Goal: Task Accomplishment & Management: Manage account settings

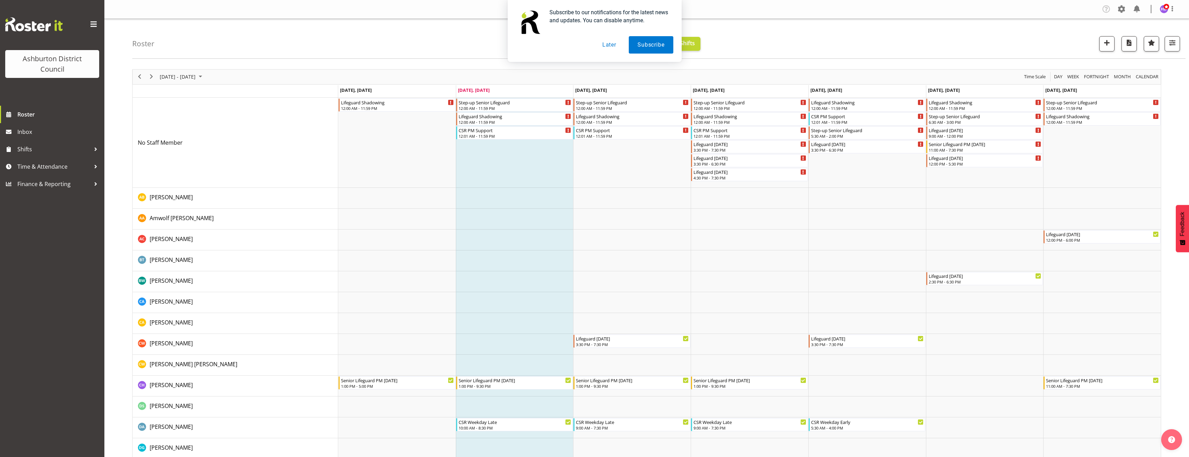
click at [609, 42] on button "Later" at bounding box center [609, 44] width 31 height 17
click at [182, 73] on span "[DATE] - [DATE]" at bounding box center [177, 76] width 37 height 9
click at [234, 93] on span "next month" at bounding box center [233, 94] width 12 height 13
drag, startPoint x: 167, startPoint y: 150, endPoint x: 168, endPoint y: 155, distance: 4.4
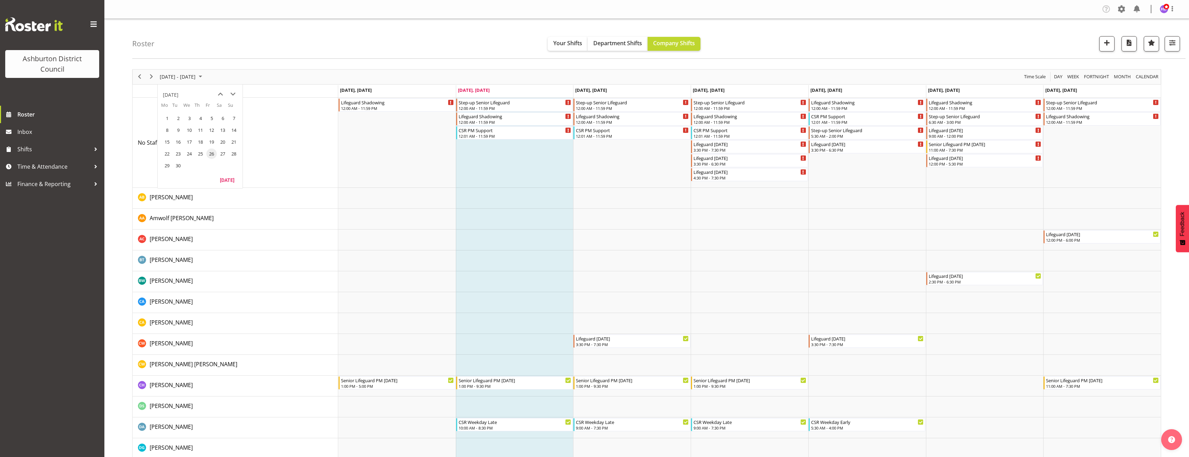
click at [167, 150] on span "22" at bounding box center [167, 154] width 10 height 10
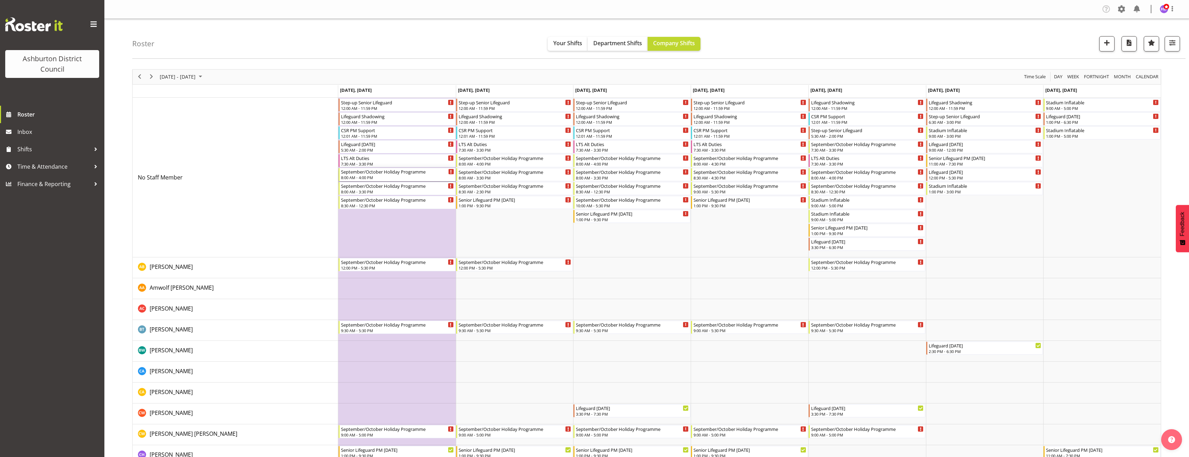
click at [385, 174] on div "September/October Holiday Programme" at bounding box center [397, 171] width 113 height 7
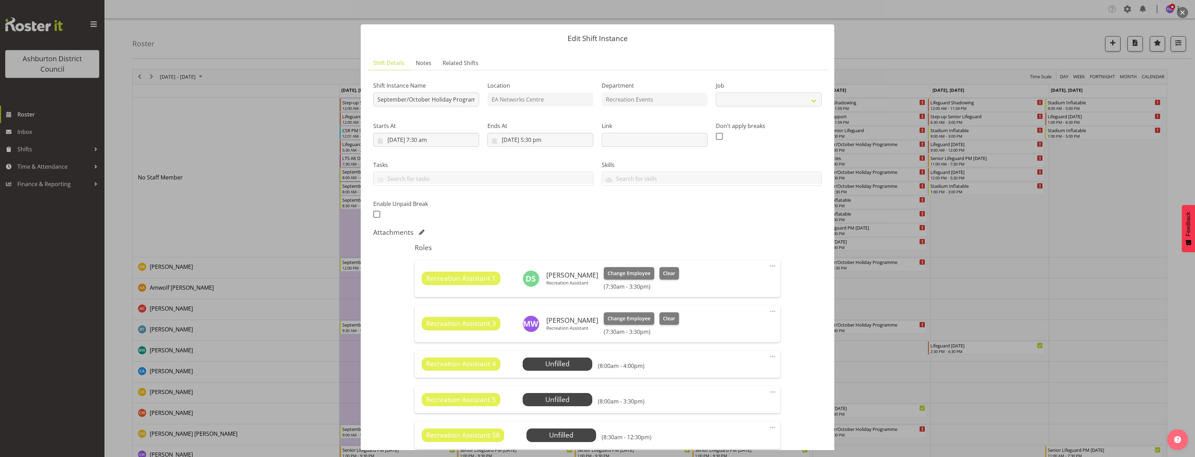
select select "4046"
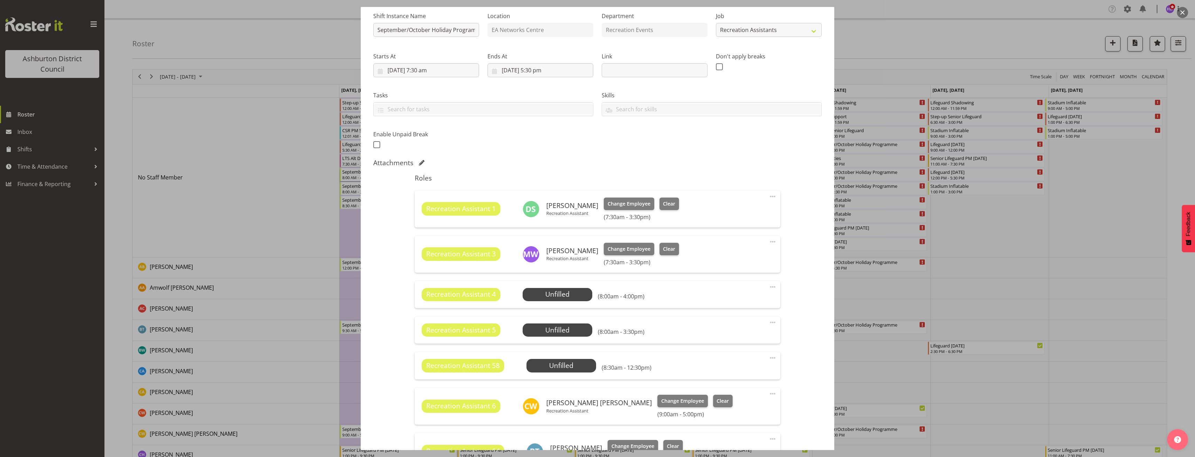
scroll to position [104, 0]
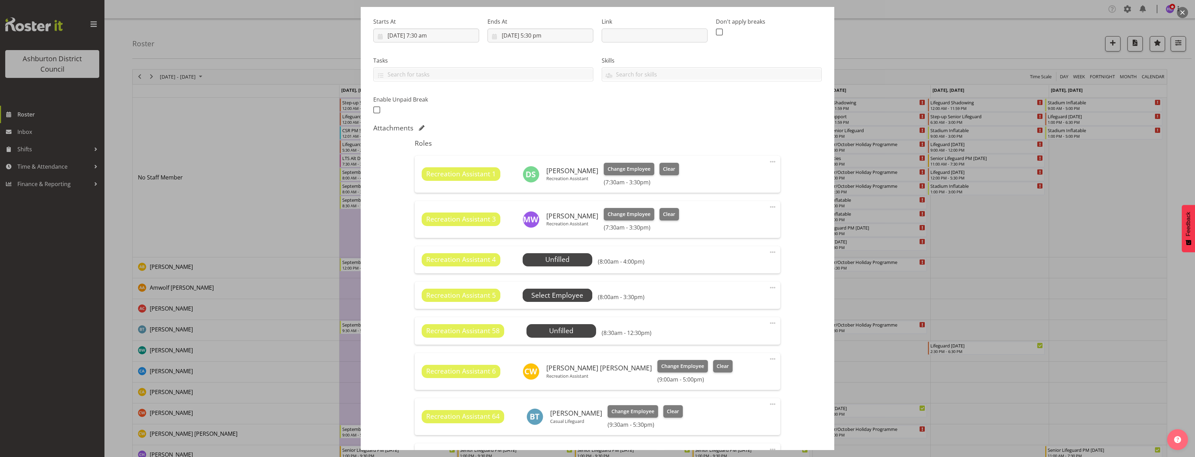
click at [0, 0] on span "Select Employee" at bounding box center [0, 0] width 0 height 0
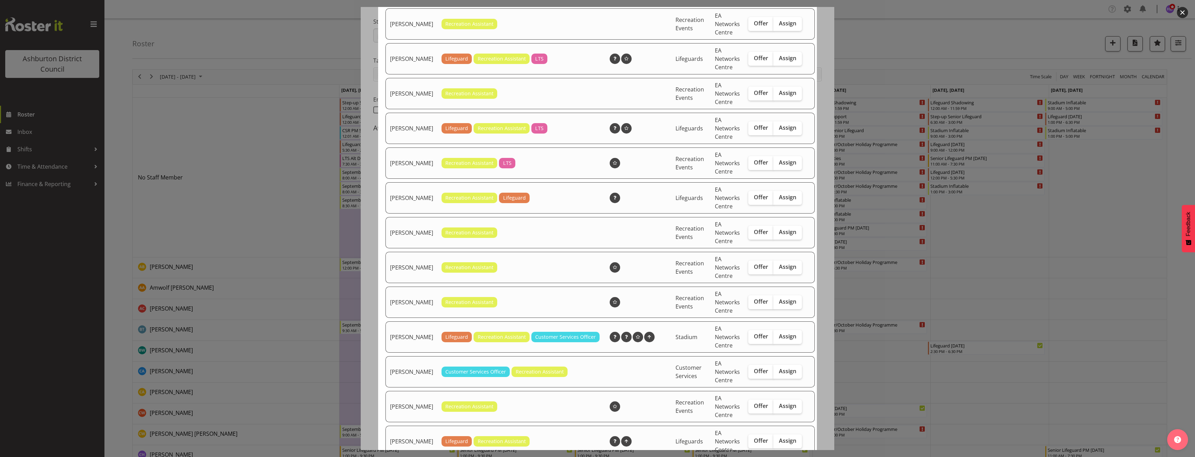
scroll to position [174, 0]
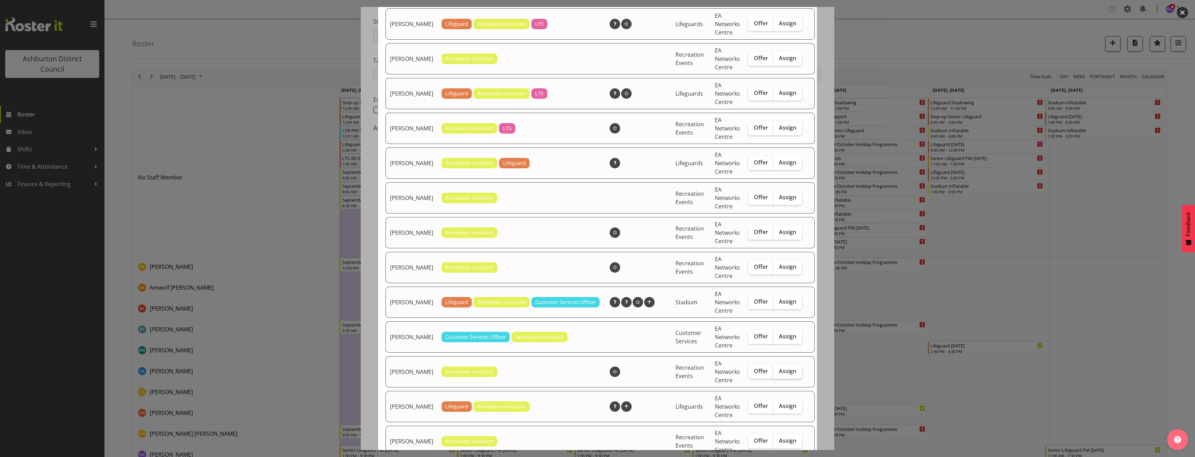
click at [781, 374] on label "Assign" at bounding box center [787, 372] width 29 height 14
click at [778, 374] on input "Assign" at bounding box center [775, 371] width 5 height 5
checkbox input "true"
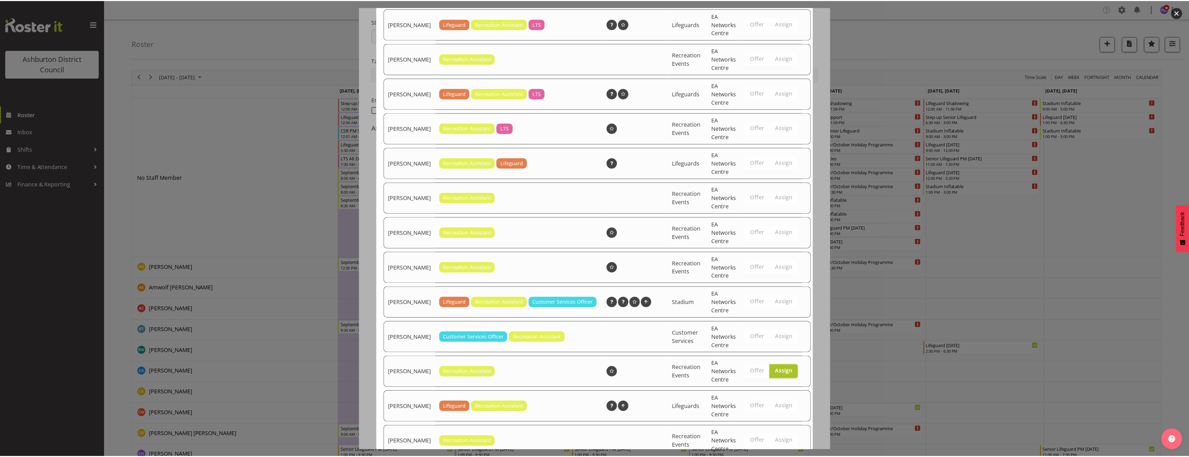
scroll to position [233, 0]
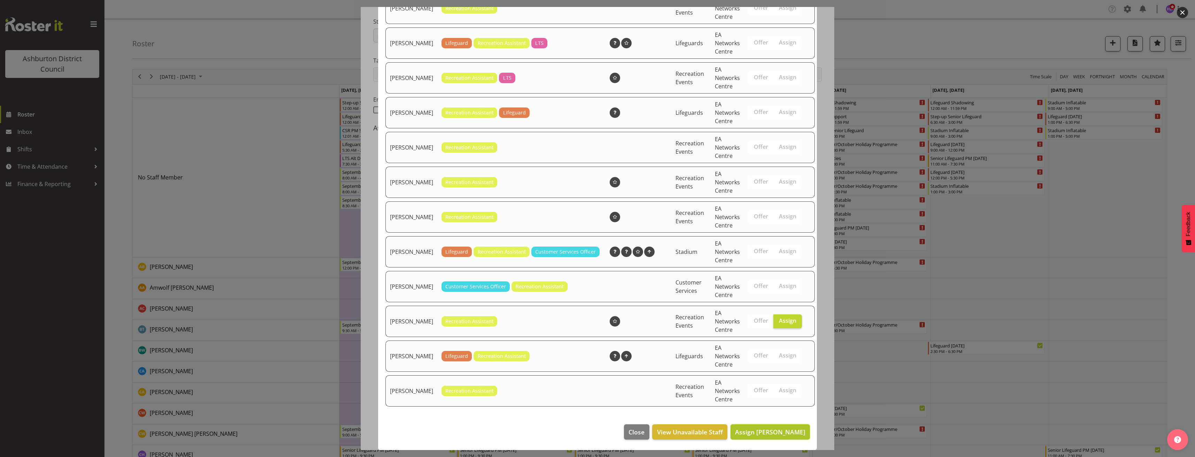
click at [792, 438] on button "Assign [PERSON_NAME]" at bounding box center [769, 432] width 79 height 15
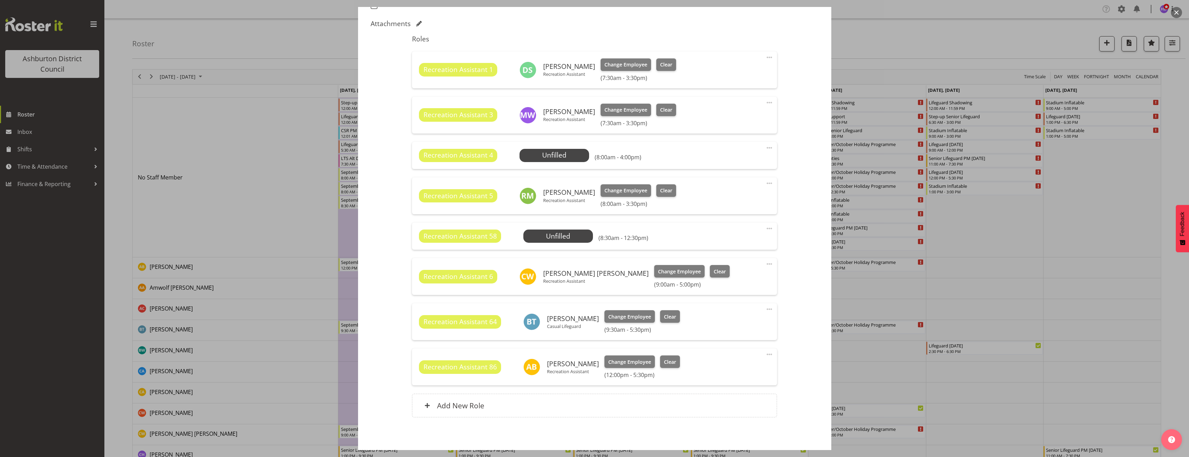
scroll to position [238, 0]
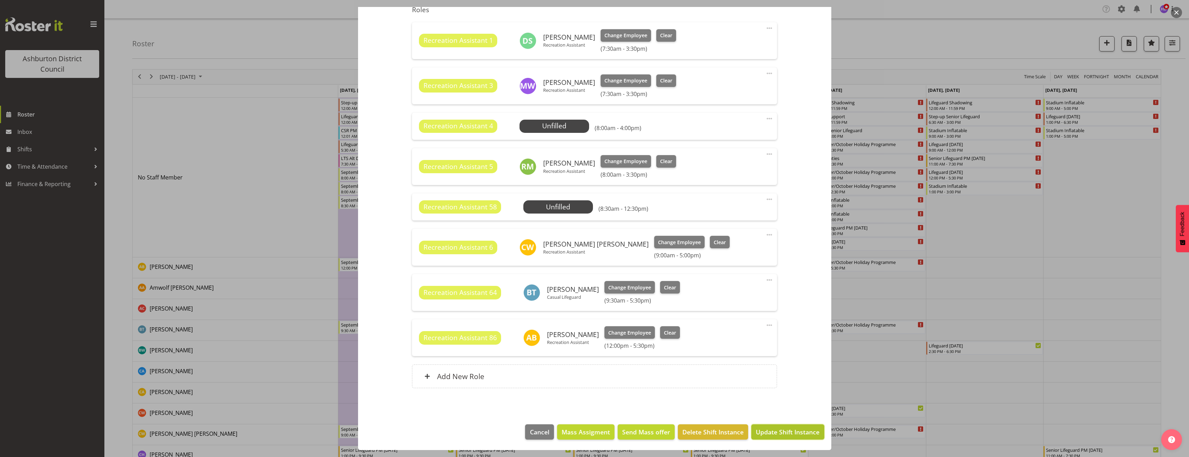
click at [791, 430] on span "Update Shift Instance" at bounding box center [788, 432] width 64 height 9
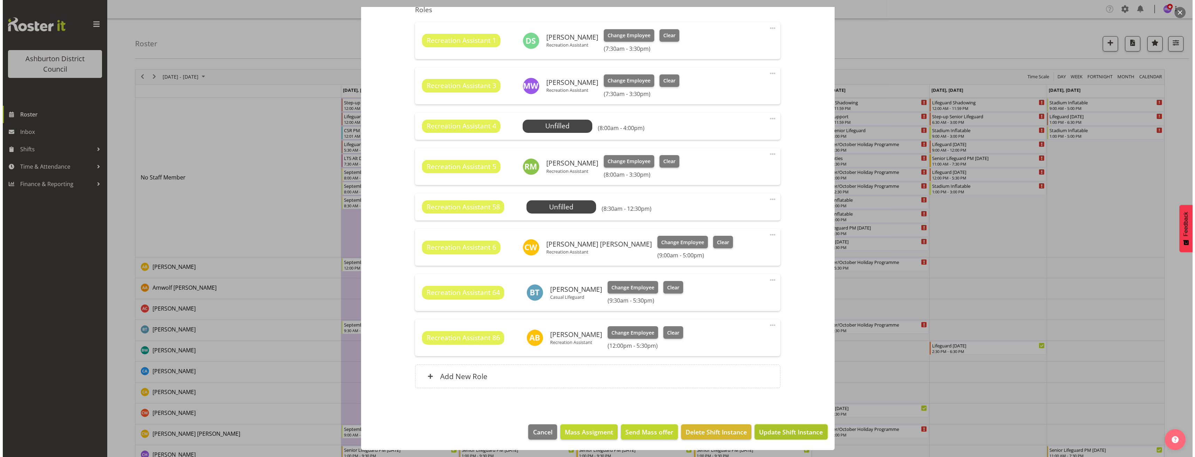
scroll to position [210, 0]
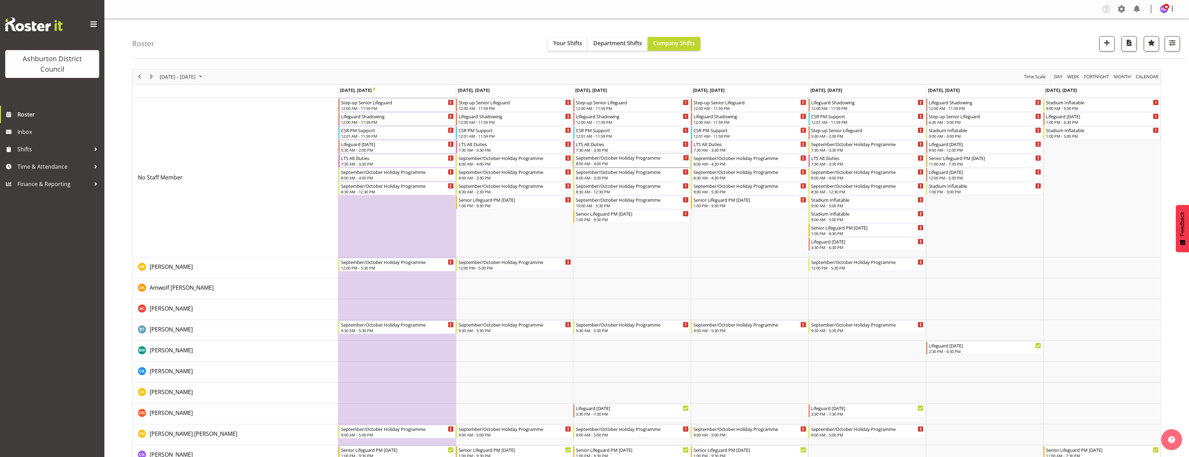
click at [616, 160] on div "September/October Holiday Programme" at bounding box center [632, 157] width 113 height 7
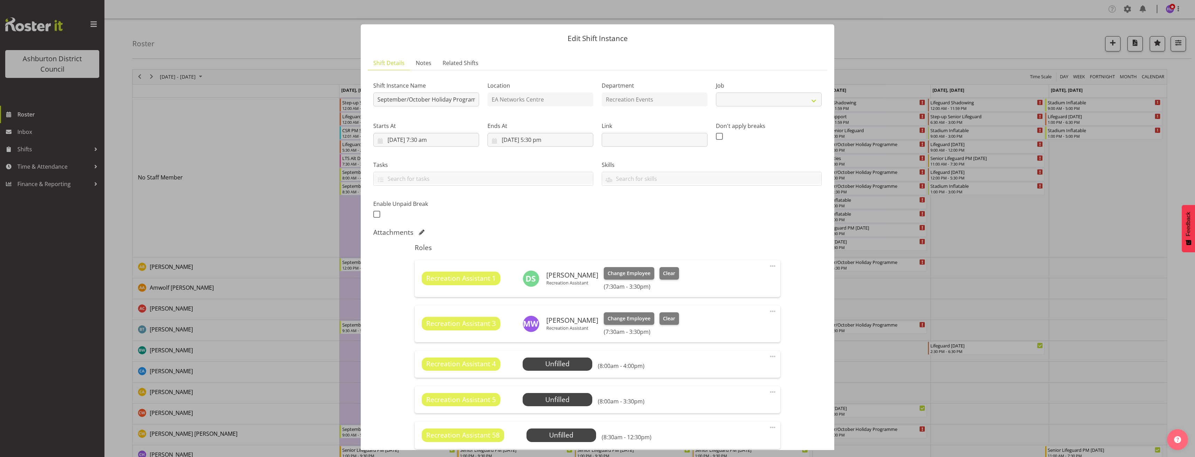
select select "4046"
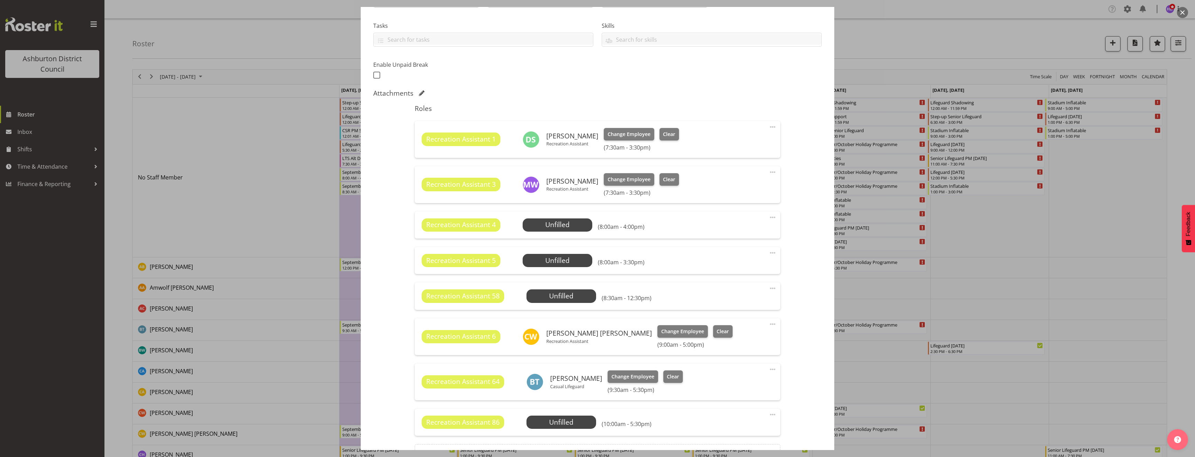
scroll to position [174, 0]
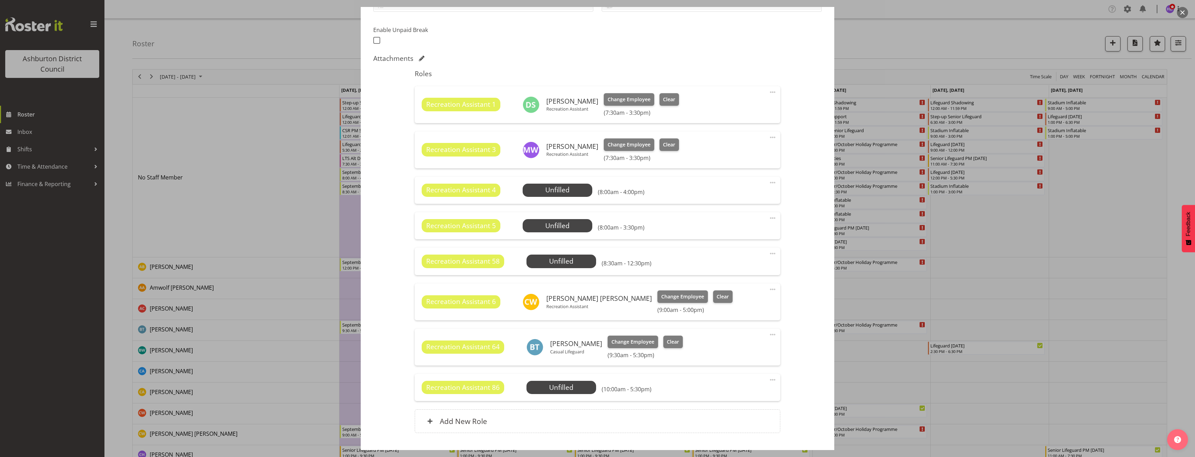
click at [883, 285] on div at bounding box center [597, 228] width 1195 height 457
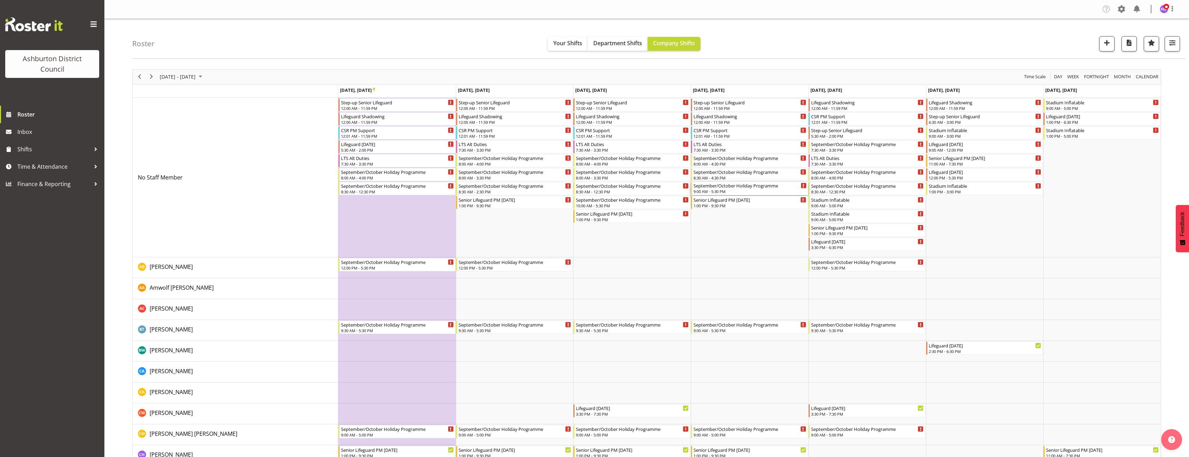
click at [744, 190] on div "9:00 AM - 5:30 PM" at bounding box center [750, 192] width 113 height 6
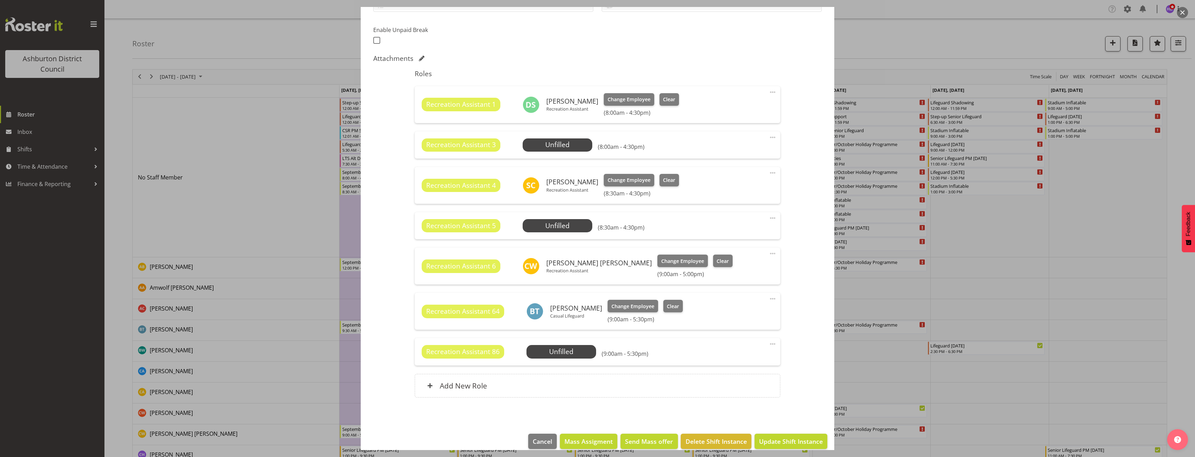
scroll to position [183, 0]
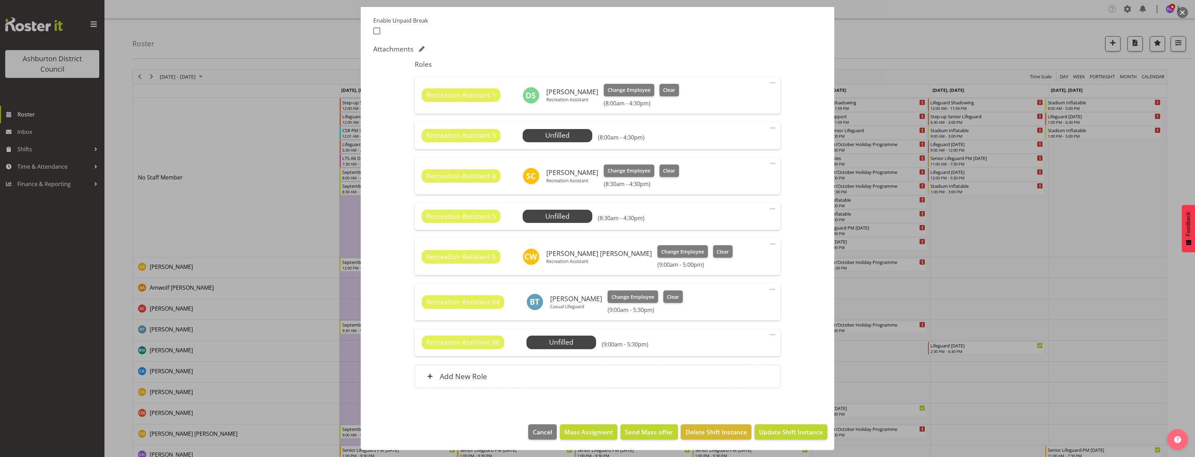
select select "4046"
click at [909, 291] on div at bounding box center [597, 228] width 1195 height 457
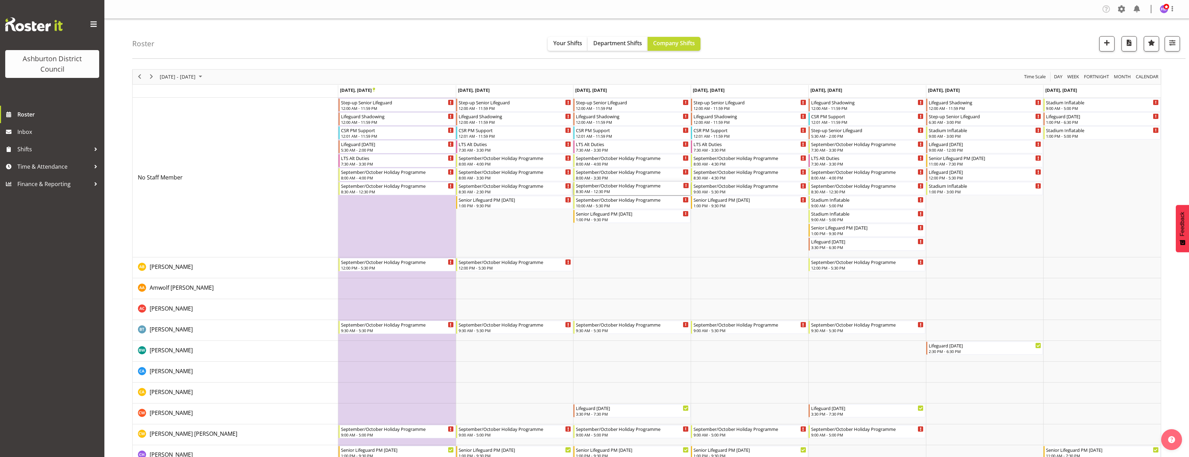
click at [627, 188] on div "September/October Holiday Programme" at bounding box center [632, 185] width 113 height 7
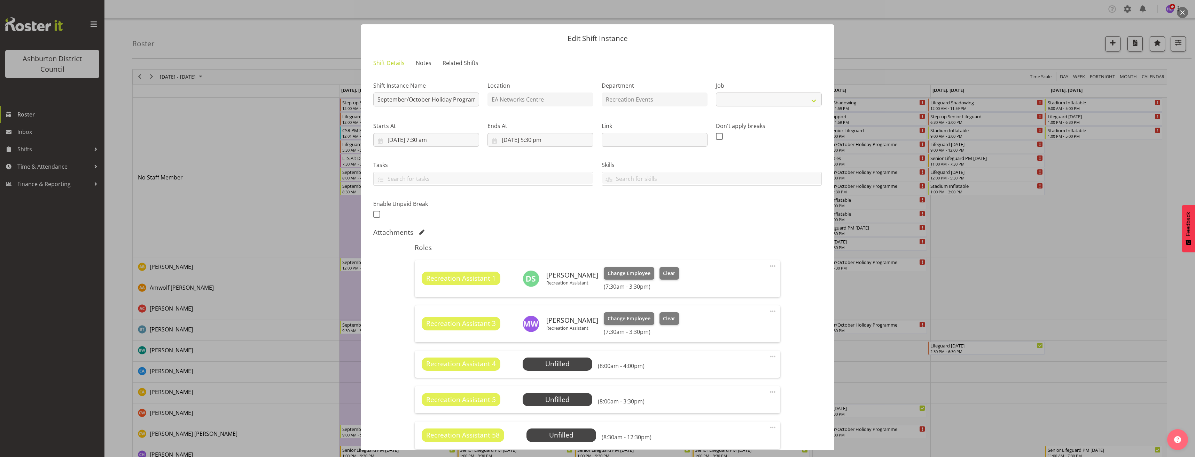
select select "4046"
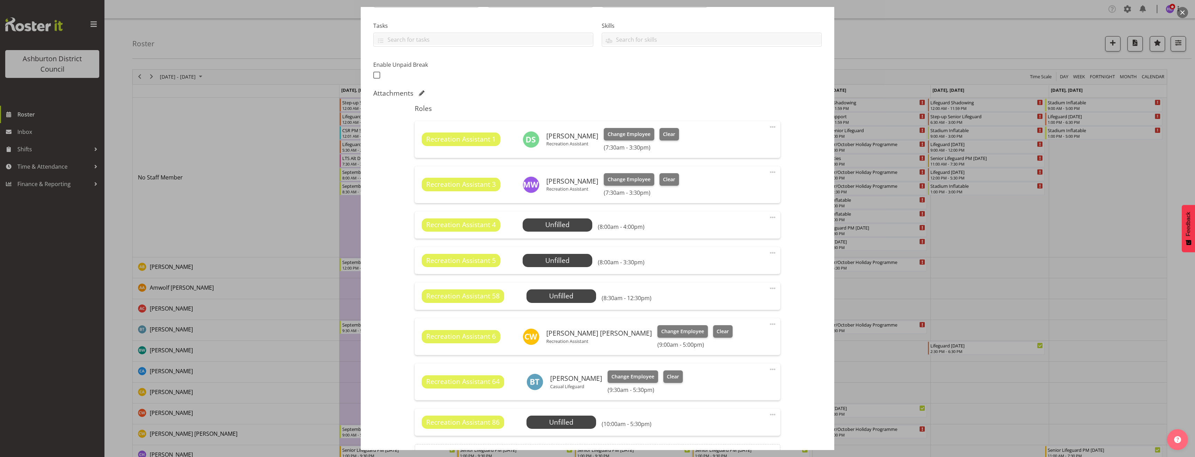
scroll to position [174, 0]
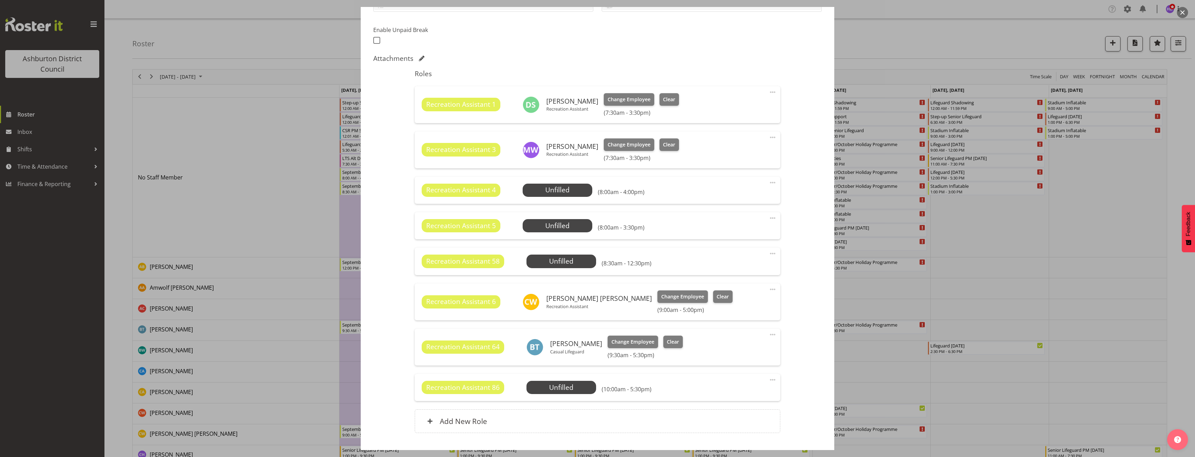
click at [936, 352] on div at bounding box center [597, 228] width 1195 height 457
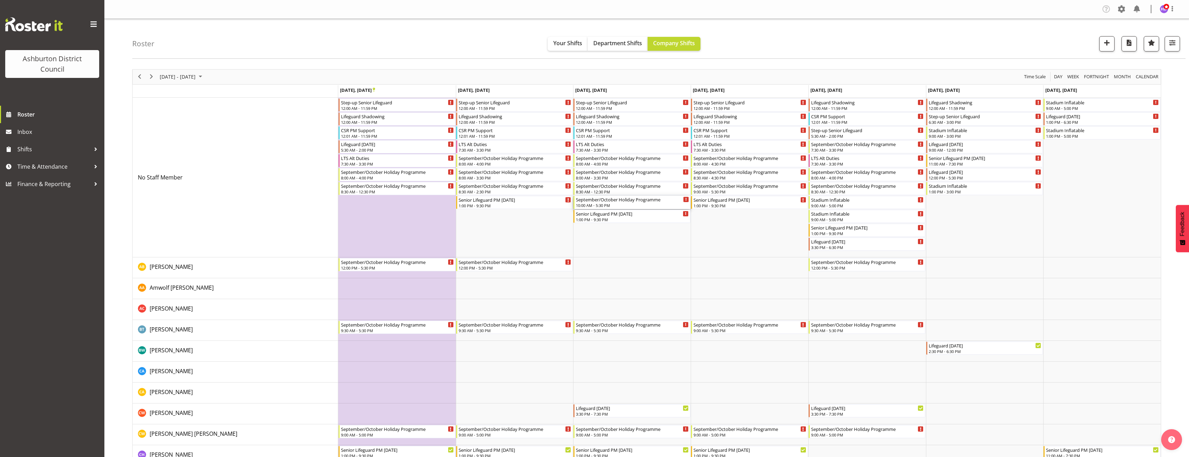
click at [636, 204] on div "10:00 AM - 5:30 PM" at bounding box center [632, 206] width 113 height 6
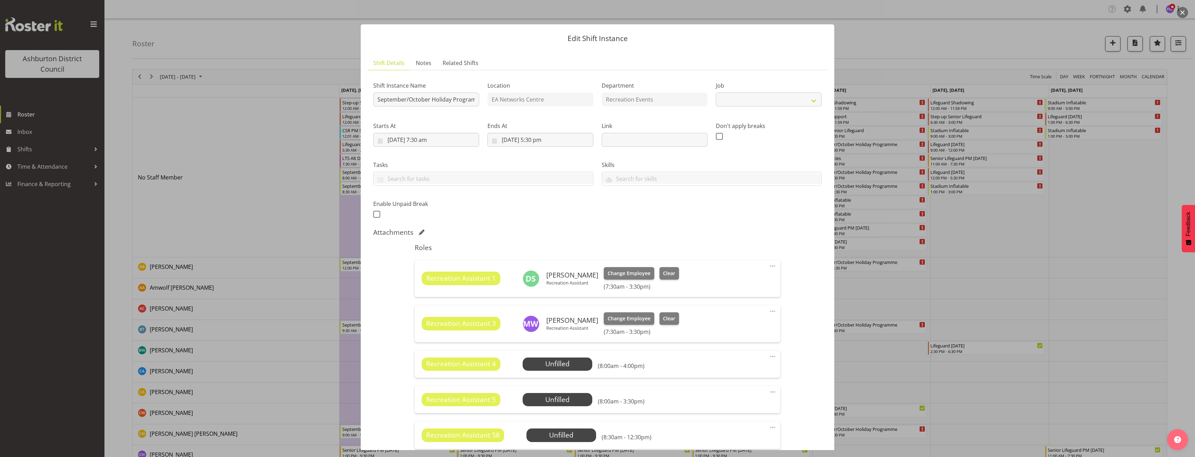
select select "4046"
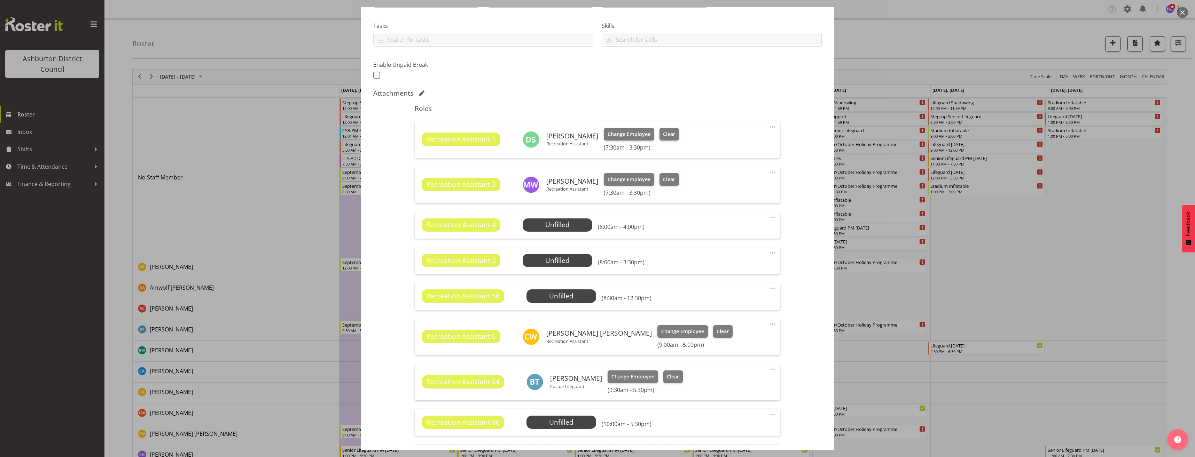
scroll to position [219, 0]
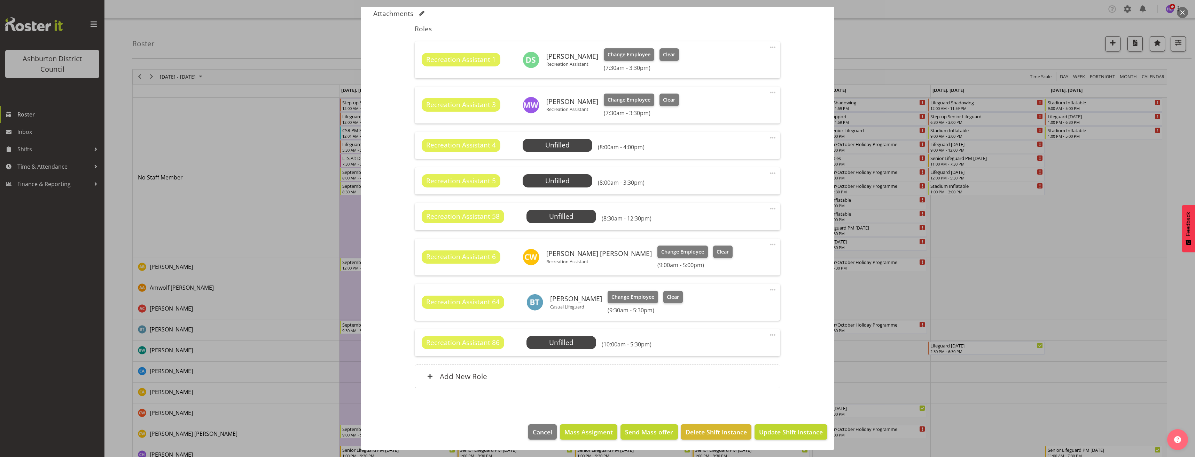
click at [770, 336] on span at bounding box center [772, 335] width 8 height 8
click at [761, 347] on link "Edit" at bounding box center [743, 350] width 67 height 13
select select "8"
select select "2025"
select select "10"
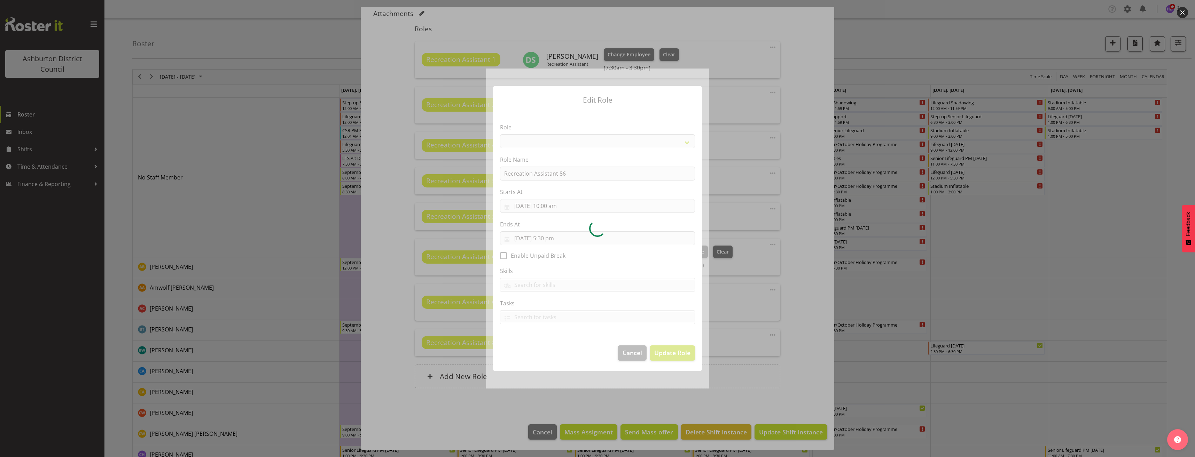
select select "84"
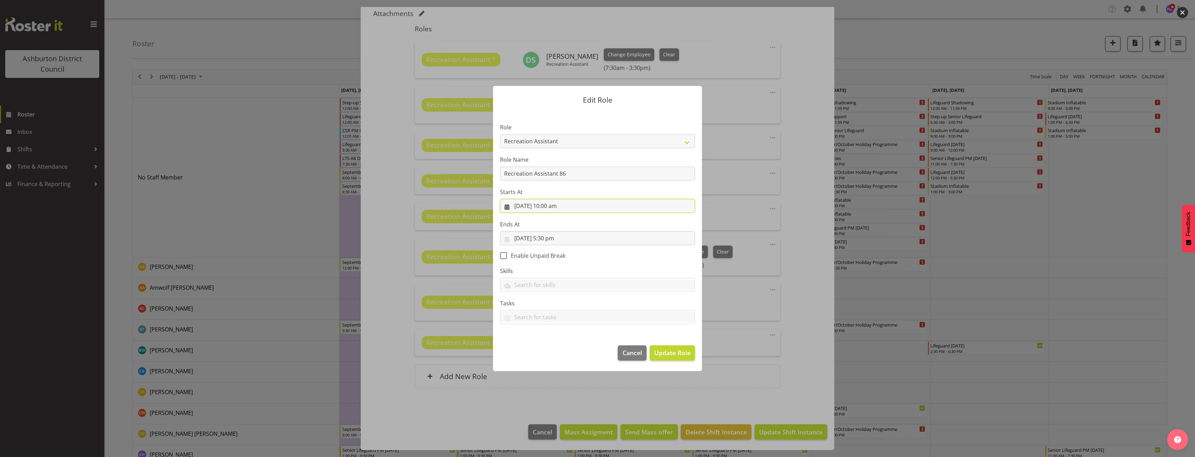
click at [556, 206] on input "[DATE] 10:00 am" at bounding box center [597, 206] width 195 height 14
click at [554, 357] on select "00 01 02 03 04 05 06 07 08 09 10 11 12 13 14 15 16 17 18 19 20 21 22 23" at bounding box center [556, 353] width 16 height 14
select select "12"
type input "[DATE] 12:00 pm"
click at [671, 259] on section "Role AAGM Deputy Director AAGM Director Archivist Childrens Librarian Collectio…" at bounding box center [597, 225] width 209 height 228
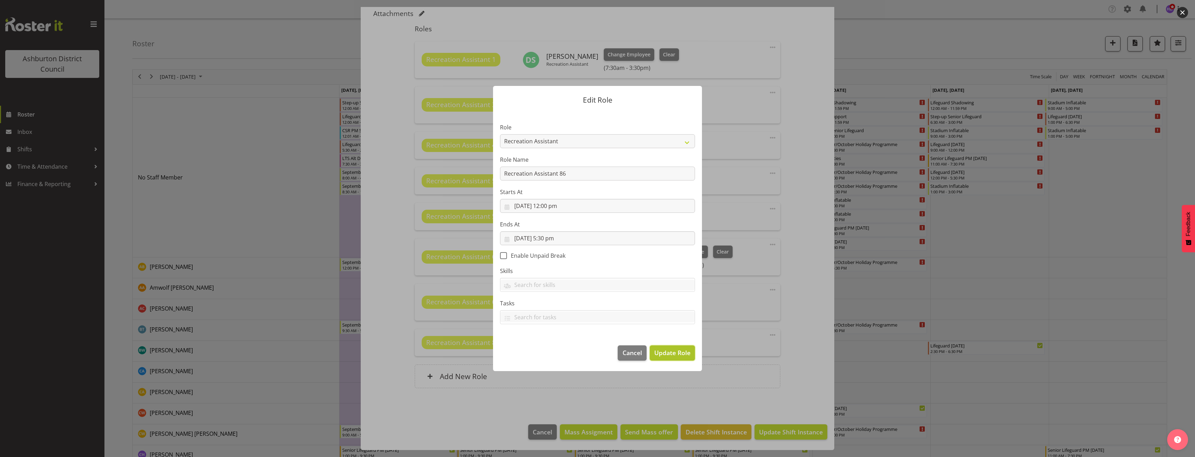
click at [687, 353] on span "Update Role" at bounding box center [672, 352] width 36 height 9
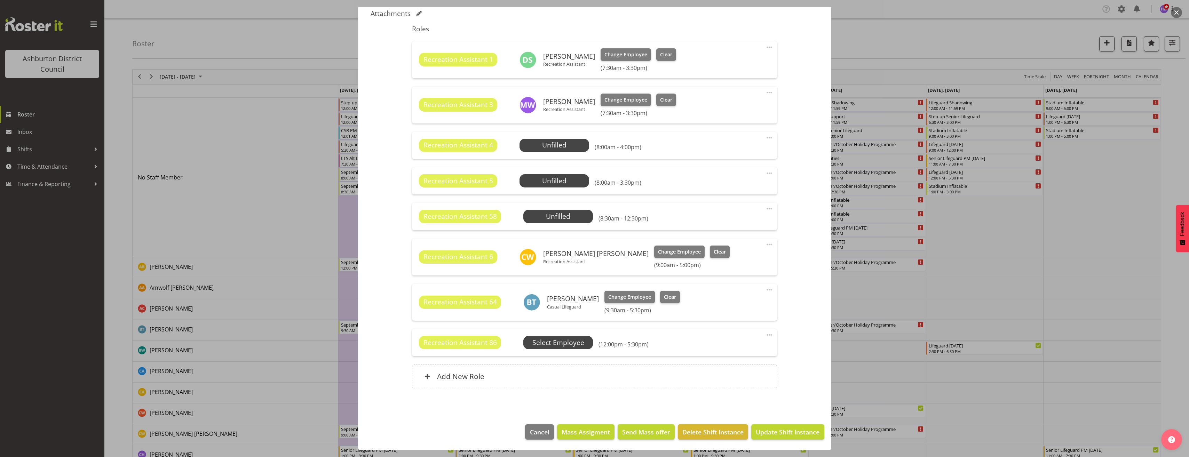
click at [0, 0] on span "Select Employee" at bounding box center [0, 0] width 0 height 0
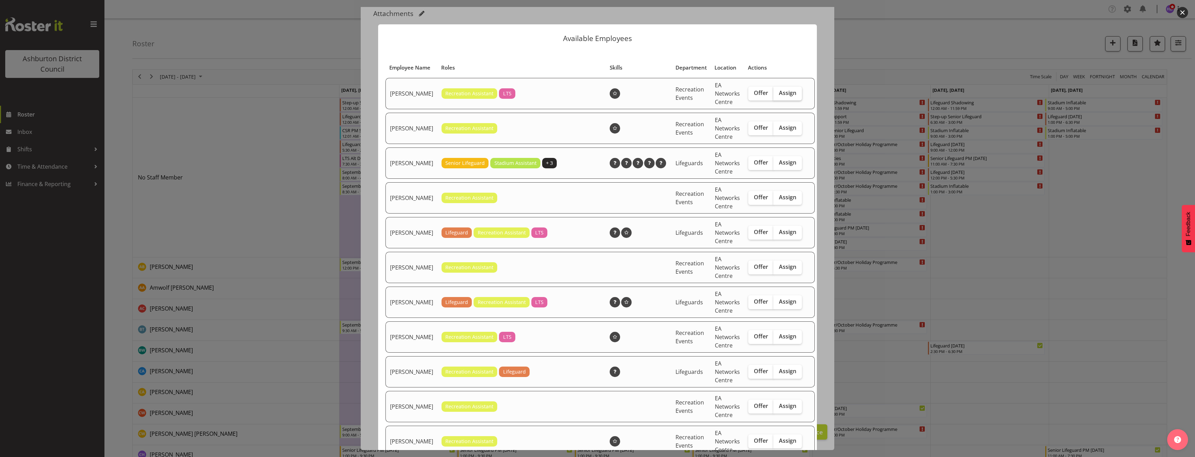
click at [779, 96] on span "Assign" at bounding box center [787, 92] width 17 height 7
click at [774, 95] on input "Assign" at bounding box center [775, 93] width 5 height 5
checkbox input "true"
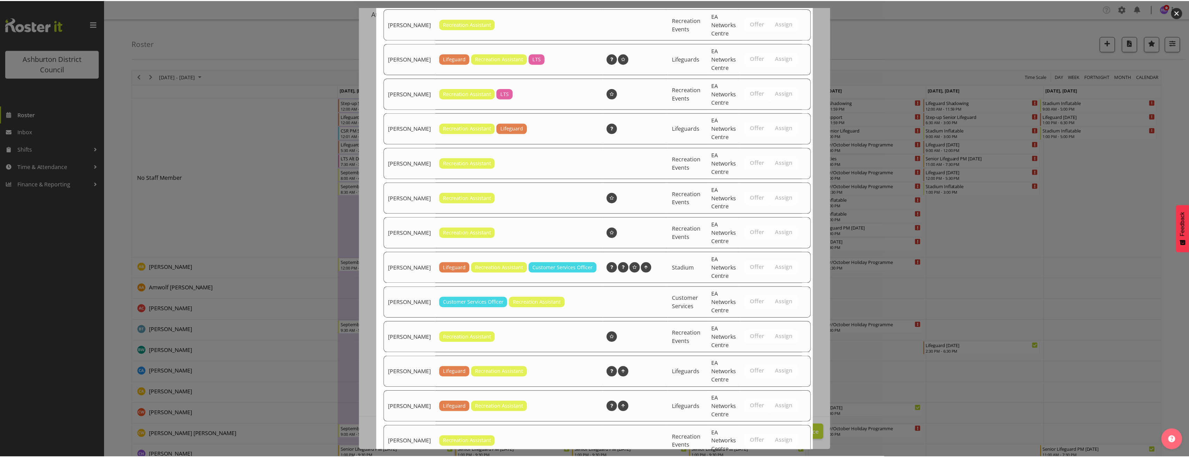
scroll to position [302, 0]
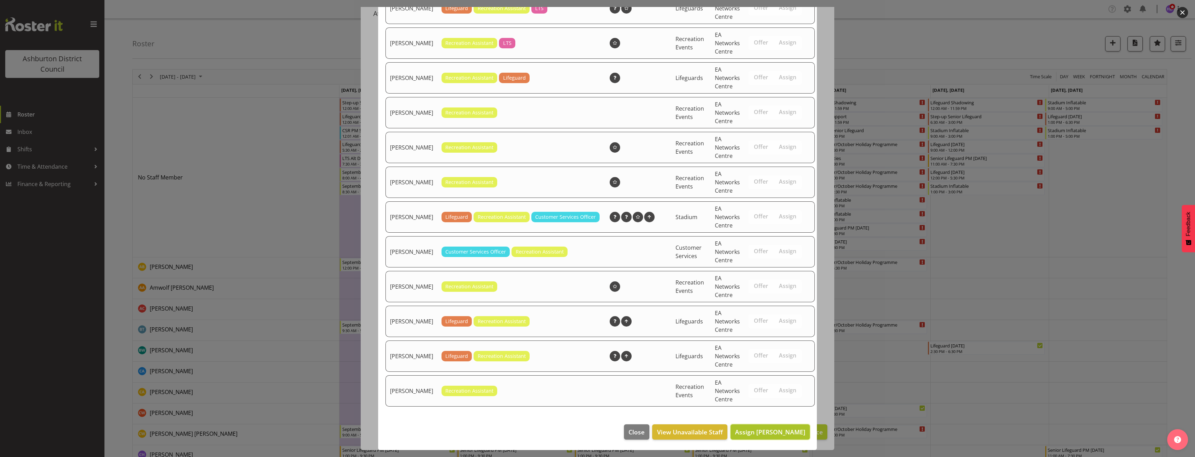
click at [780, 428] on span "Assign [PERSON_NAME]" at bounding box center [770, 432] width 70 height 8
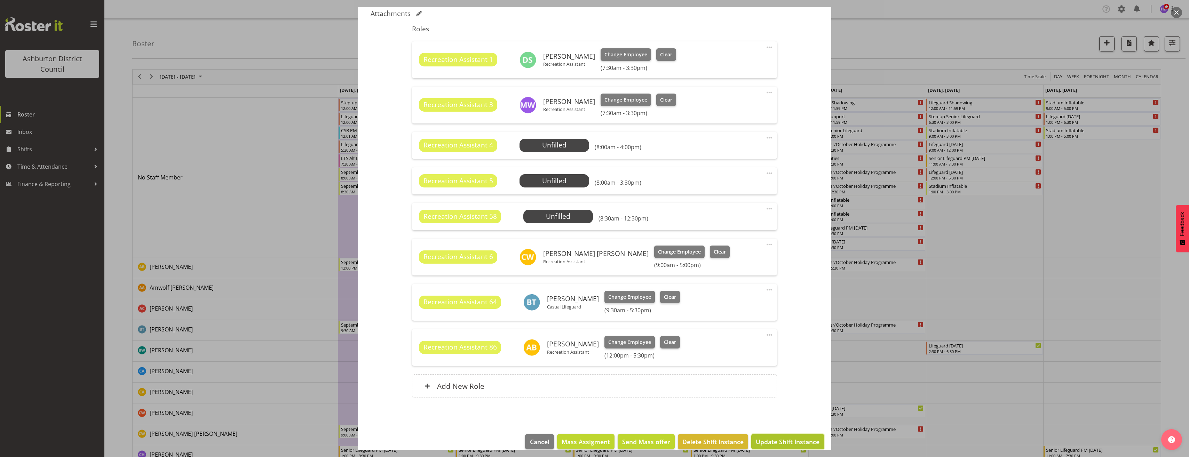
click at [789, 439] on span "Update Shift Instance" at bounding box center [788, 442] width 64 height 9
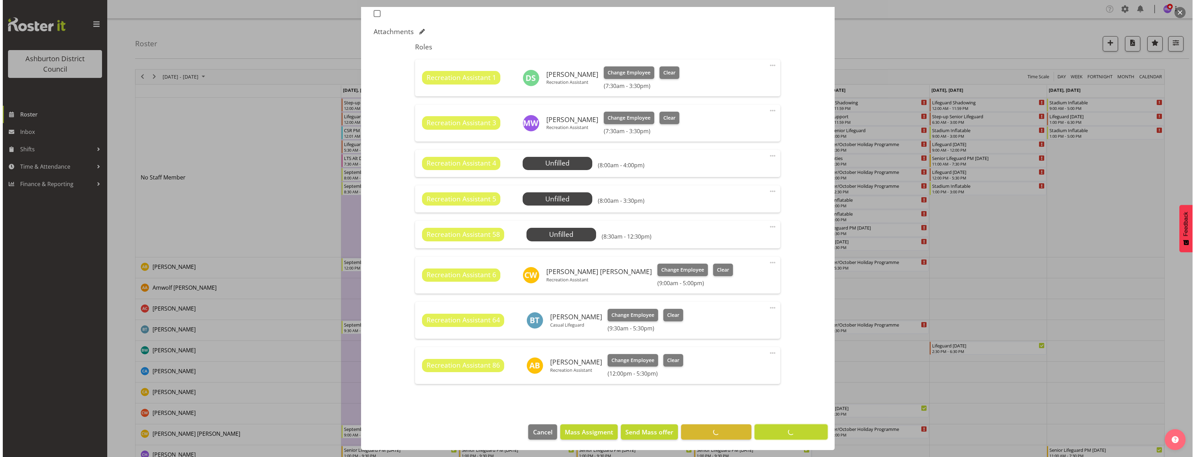
scroll to position [201, 0]
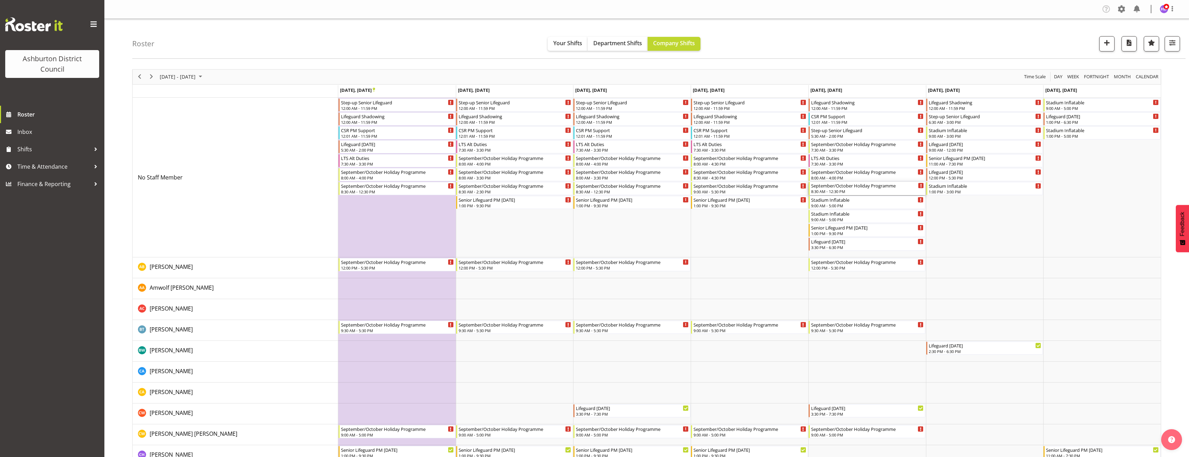
click at [859, 185] on div "September/October Holiday Programme" at bounding box center [867, 185] width 113 height 7
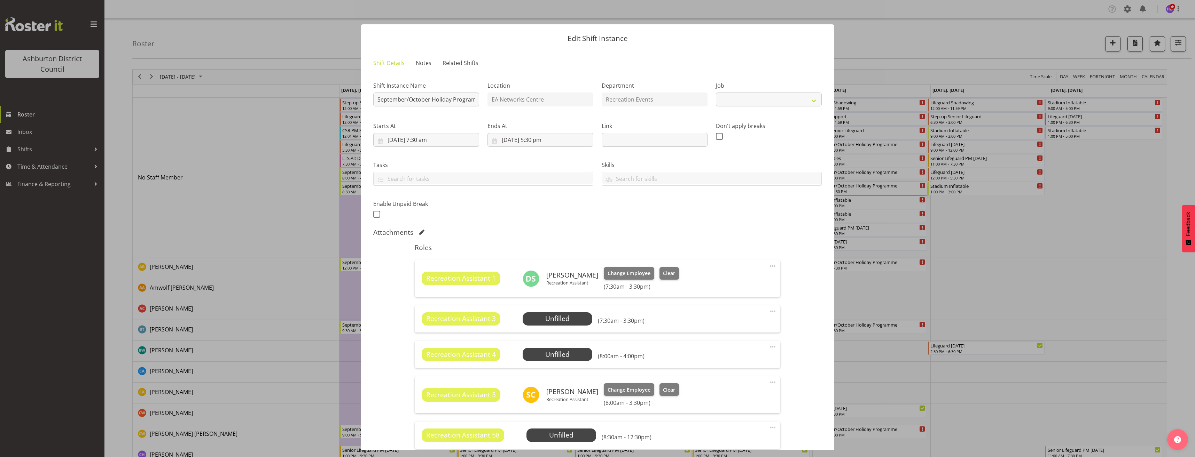
select select "4046"
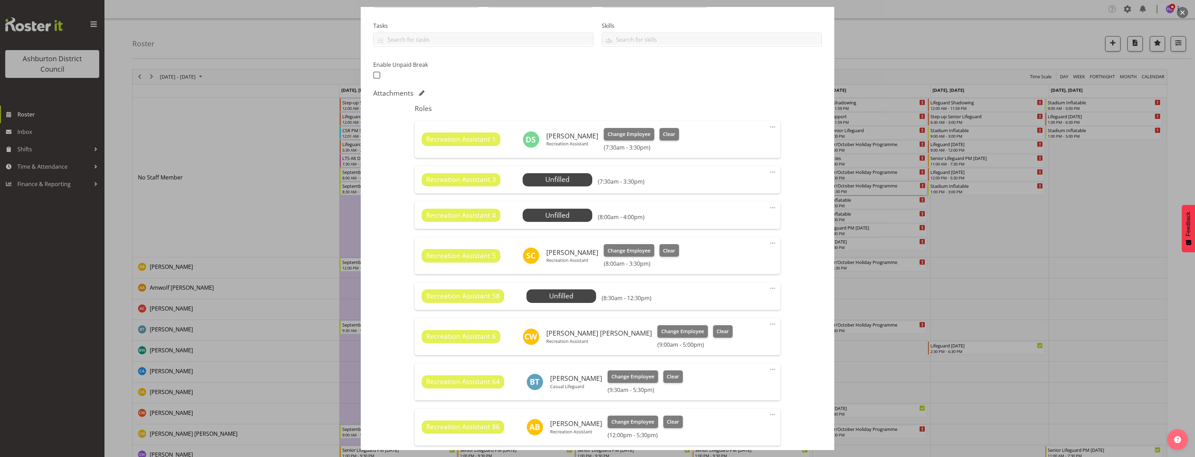
scroll to position [174, 0]
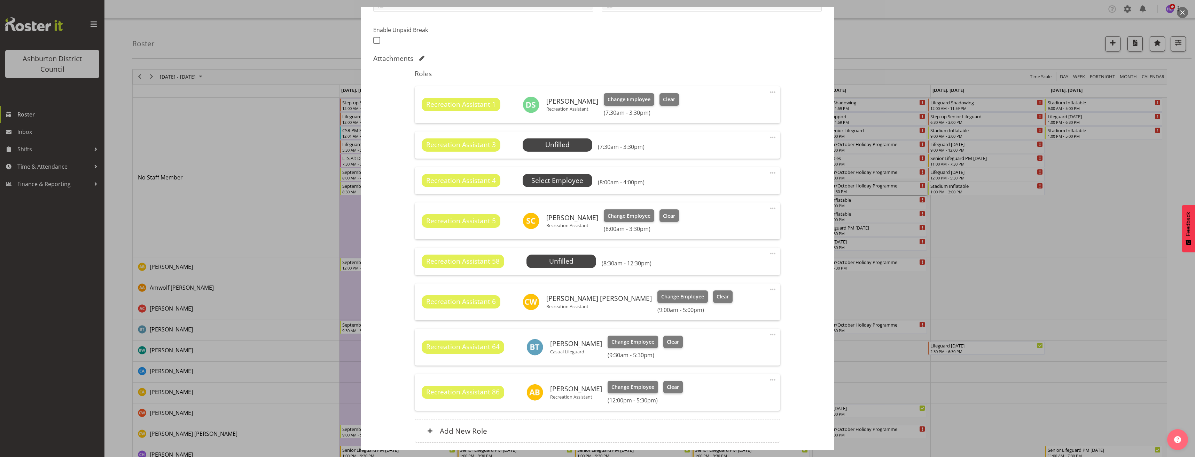
click at [0, 0] on span "Select Employee" at bounding box center [0, 0] width 0 height 0
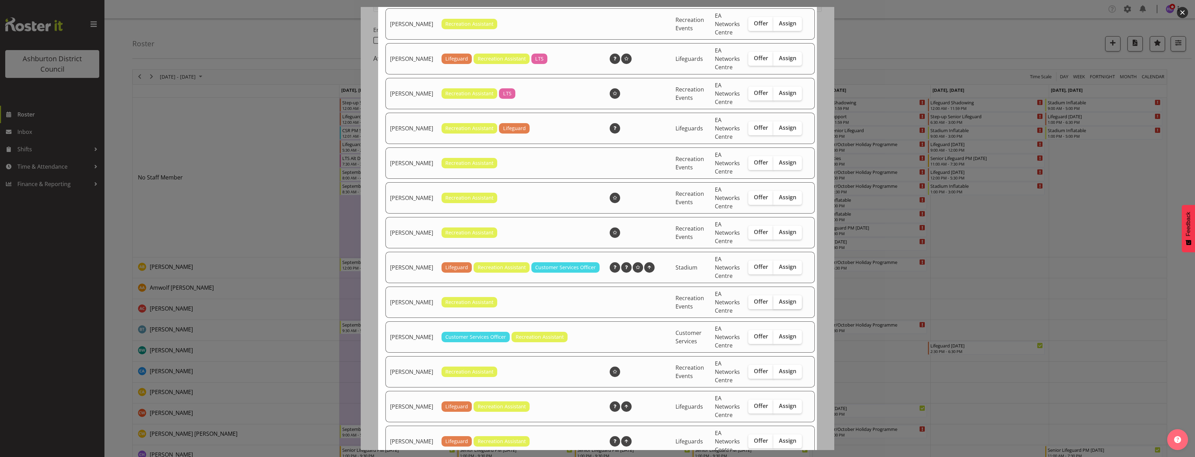
scroll to position [244, 0]
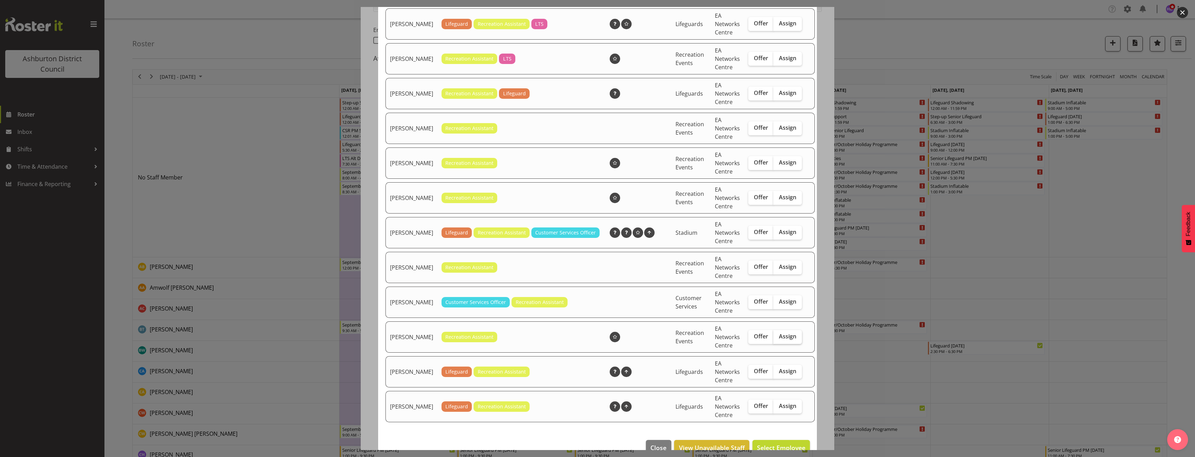
click at [785, 340] on span "Assign" at bounding box center [787, 336] width 17 height 7
click at [778, 339] on input "Assign" at bounding box center [775, 337] width 5 height 5
checkbox input "true"
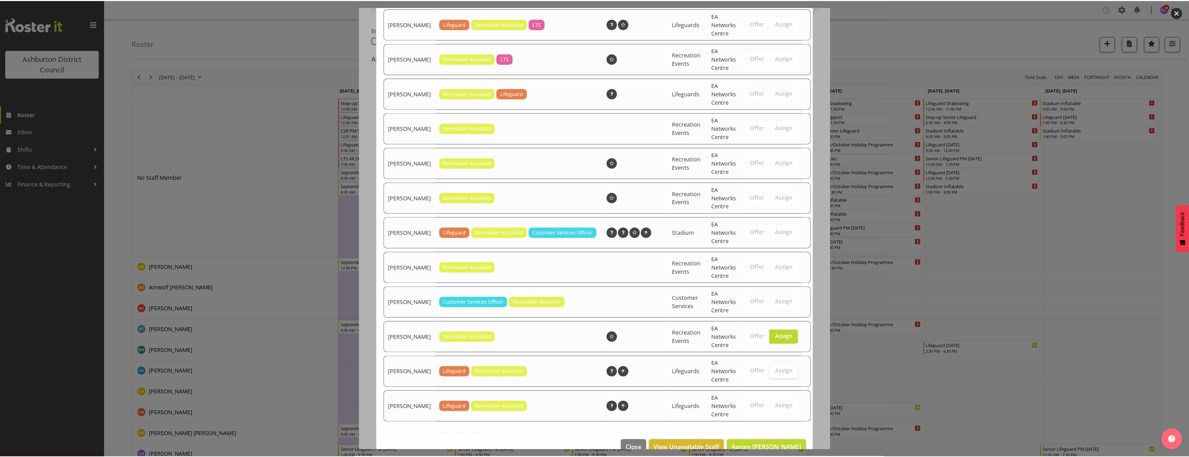
scroll to position [267, 0]
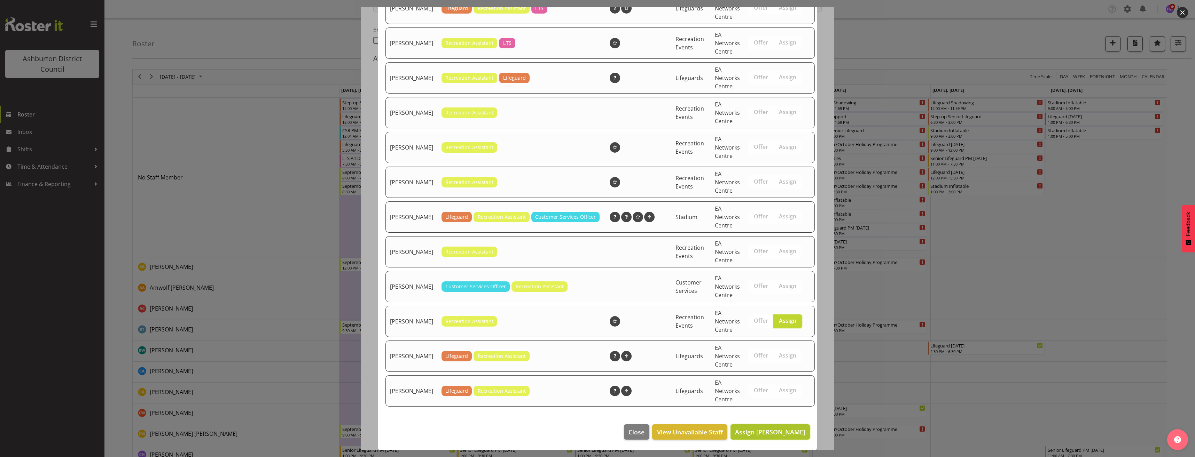
click at [783, 433] on span "Assign [PERSON_NAME]" at bounding box center [770, 432] width 70 height 8
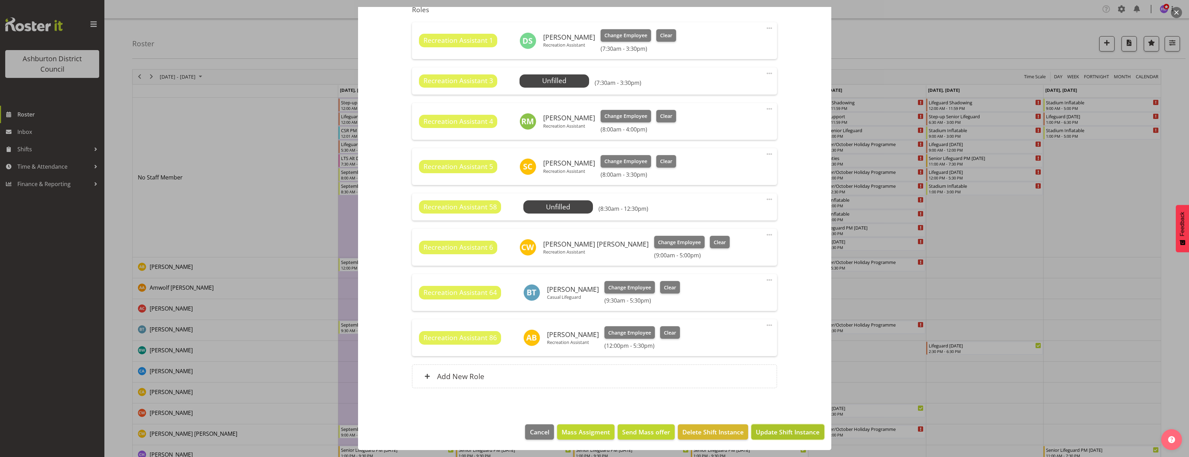
click at [787, 432] on span "Update Shift Instance" at bounding box center [788, 432] width 64 height 9
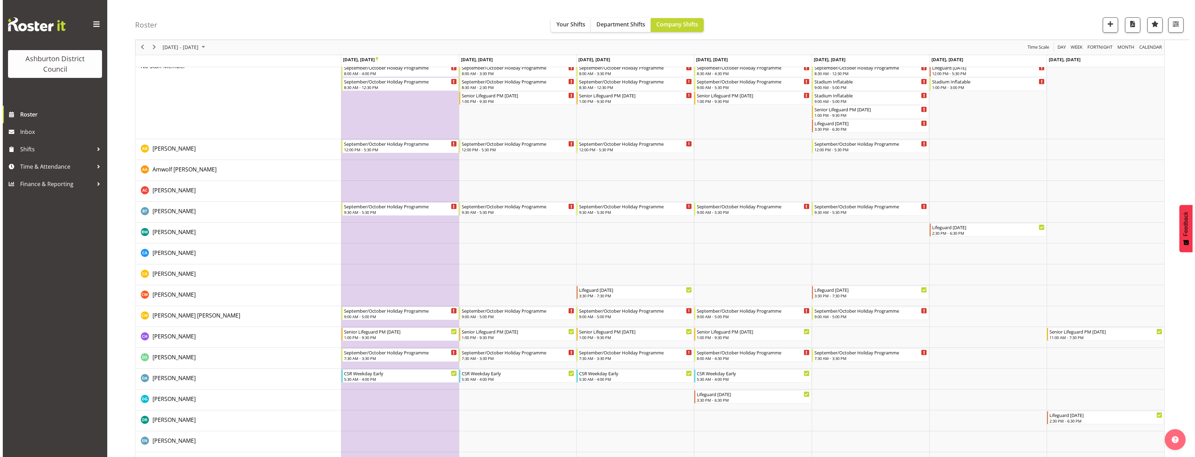
scroll to position [0, 0]
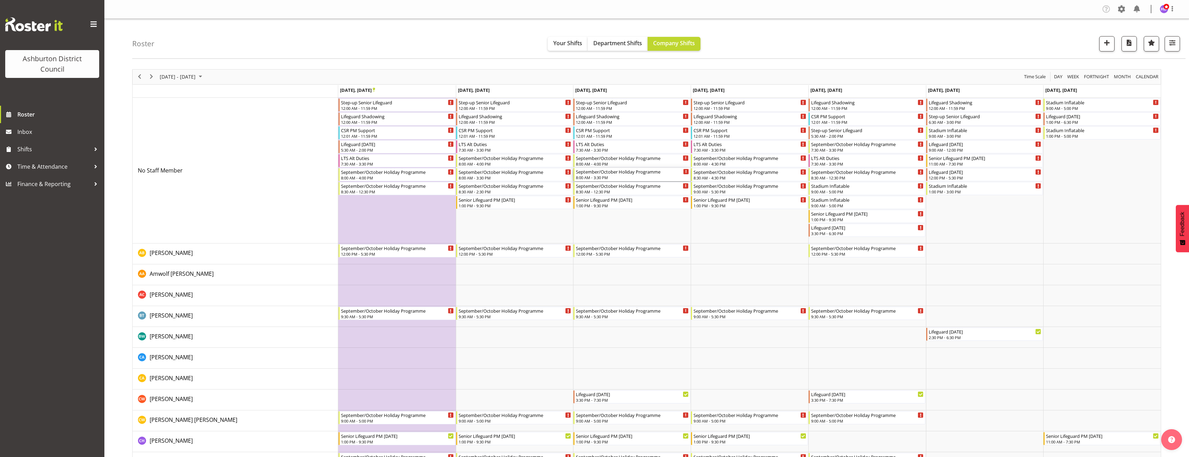
click at [614, 171] on div "September/October Holiday Programme" at bounding box center [632, 171] width 113 height 7
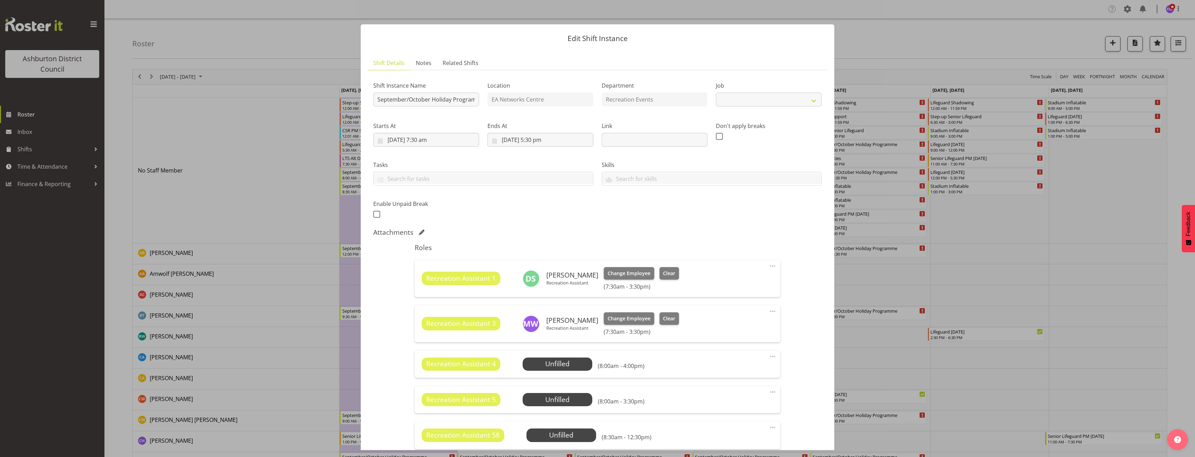
select select "4046"
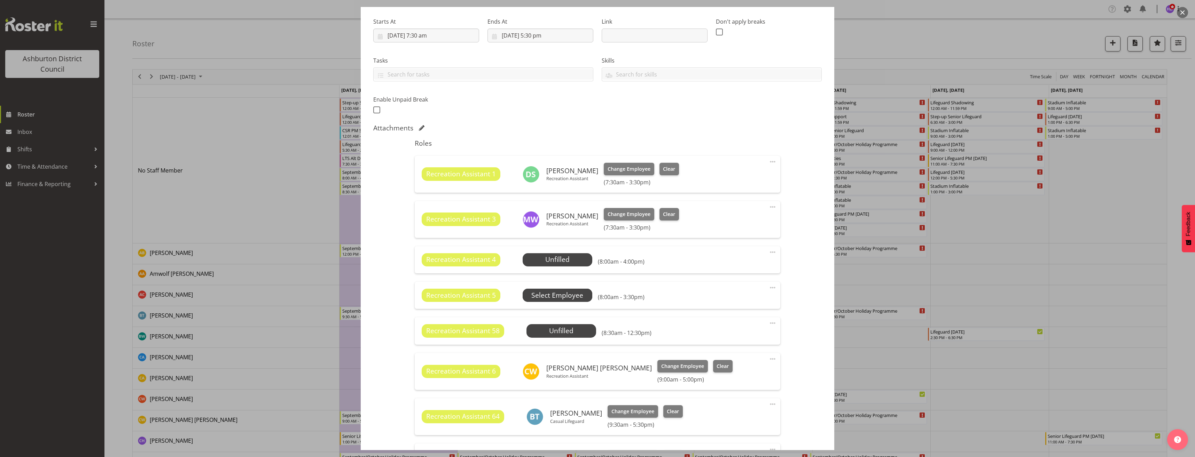
click at [0, 0] on span "Select Employee" at bounding box center [0, 0] width 0 height 0
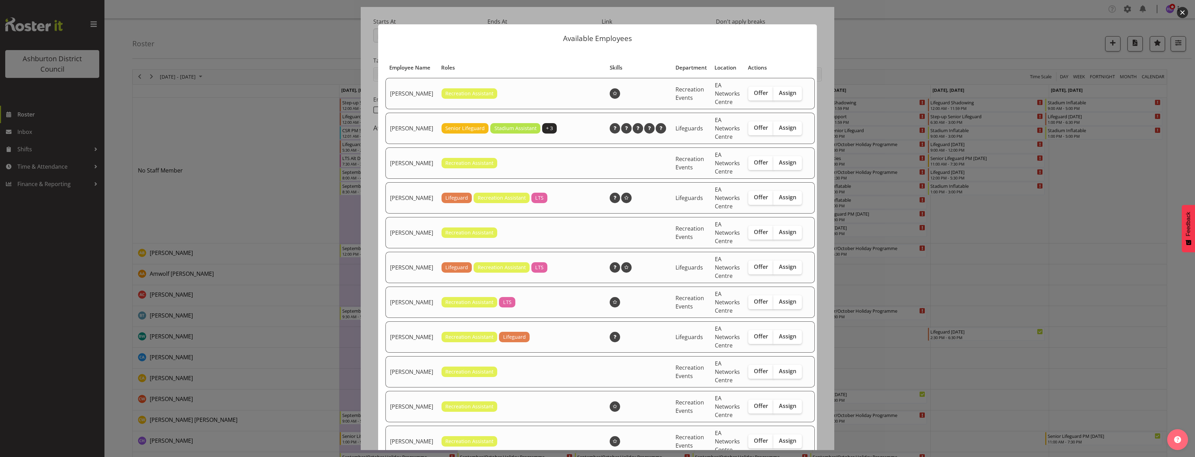
scroll to position [244, 0]
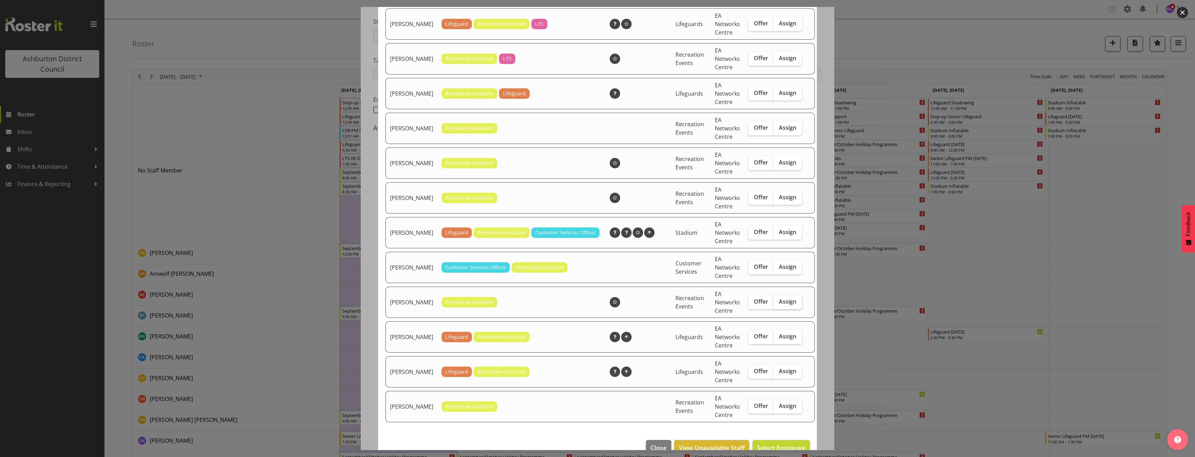
click at [785, 305] on span "Assign" at bounding box center [787, 301] width 17 height 7
click at [778, 304] on input "Assign" at bounding box center [775, 302] width 5 height 5
checkbox input "true"
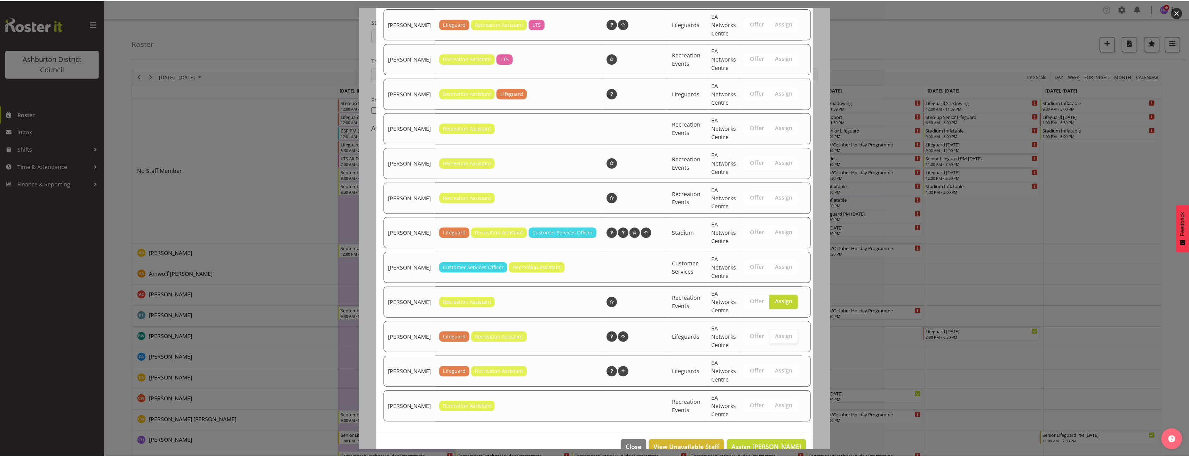
scroll to position [267, 0]
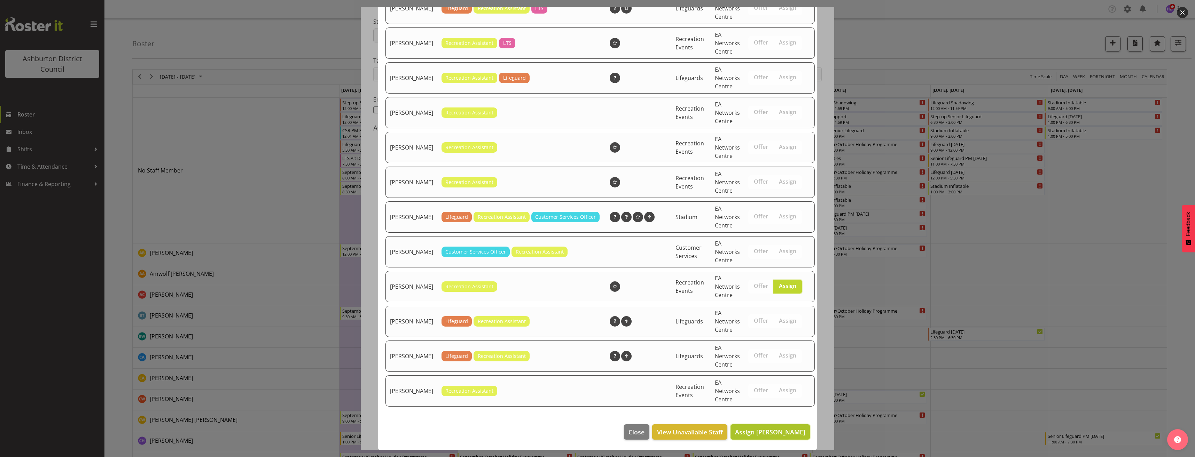
click at [773, 433] on span "Assign [PERSON_NAME]" at bounding box center [770, 432] width 70 height 8
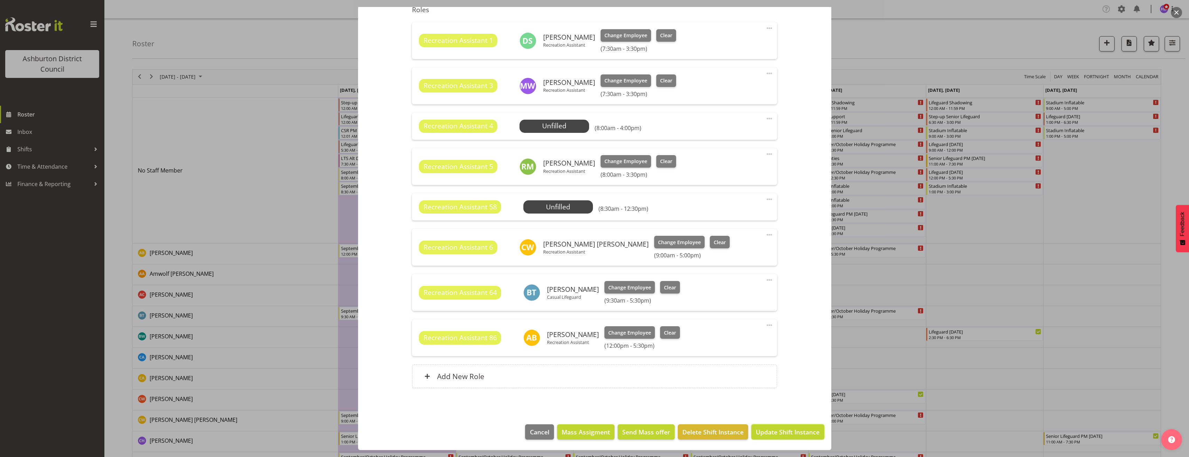
click at [778, 432] on span "Update Shift Instance" at bounding box center [788, 432] width 64 height 9
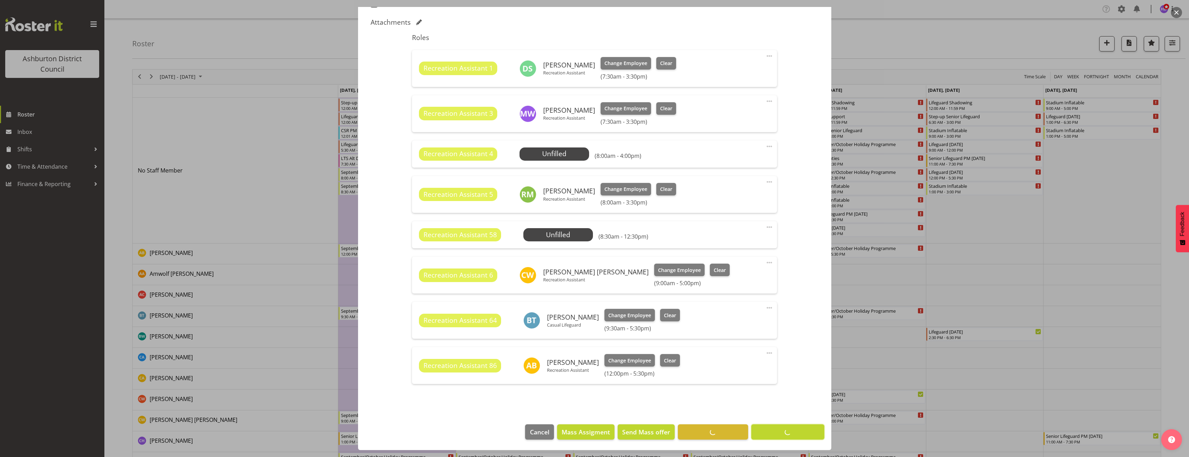
scroll to position [210, 0]
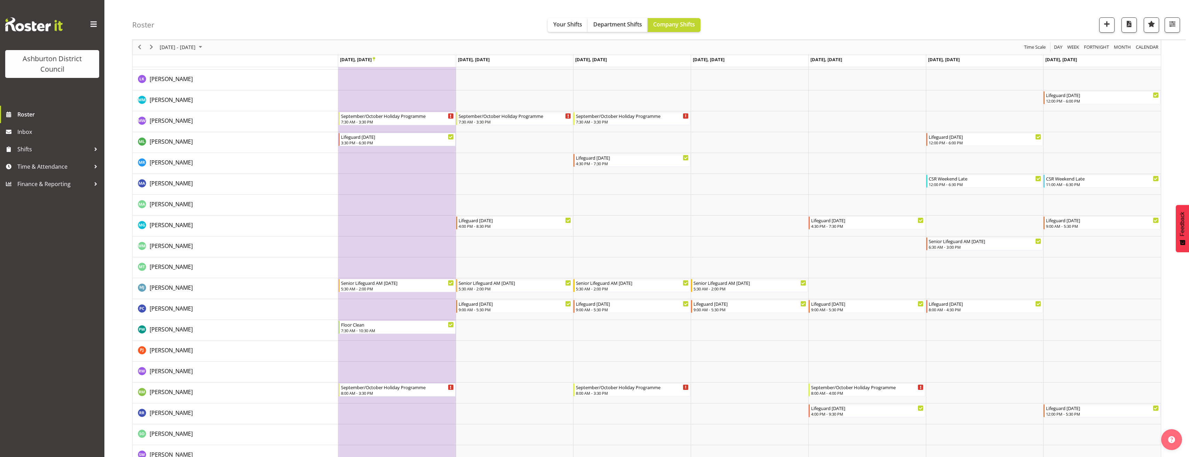
scroll to position [1044, 0]
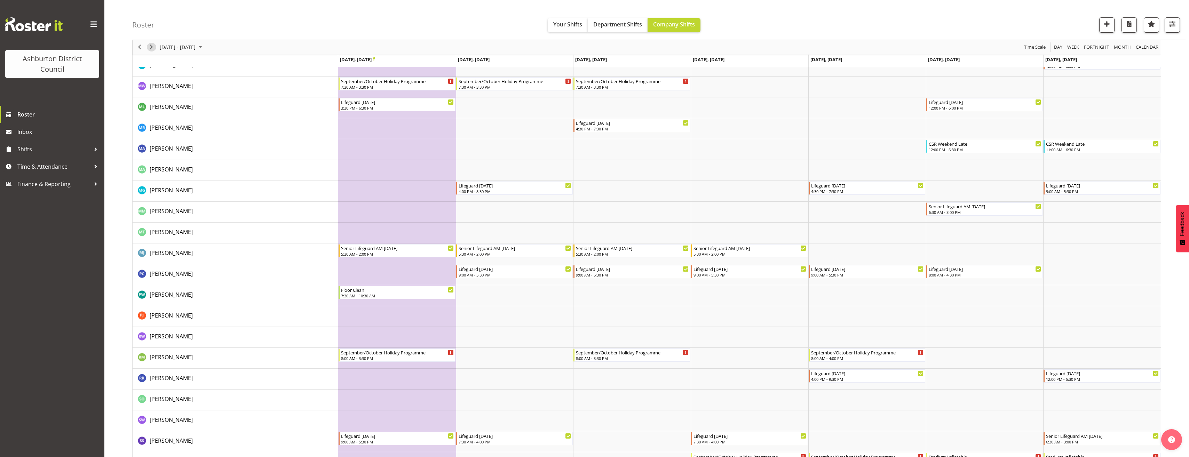
click at [149, 48] on span "Next" at bounding box center [151, 47] width 8 height 9
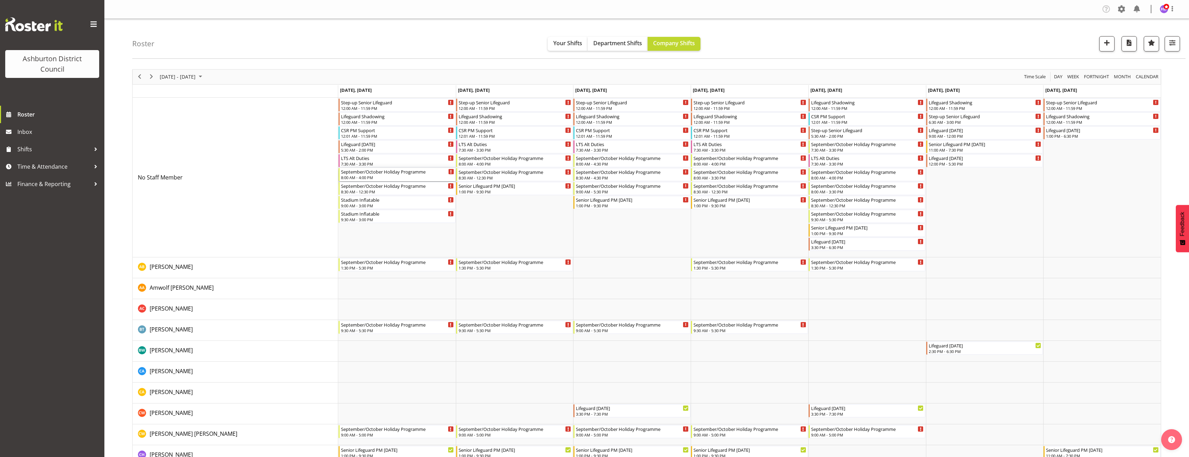
click at [395, 172] on div "September/October Holiday Programme" at bounding box center [397, 171] width 113 height 7
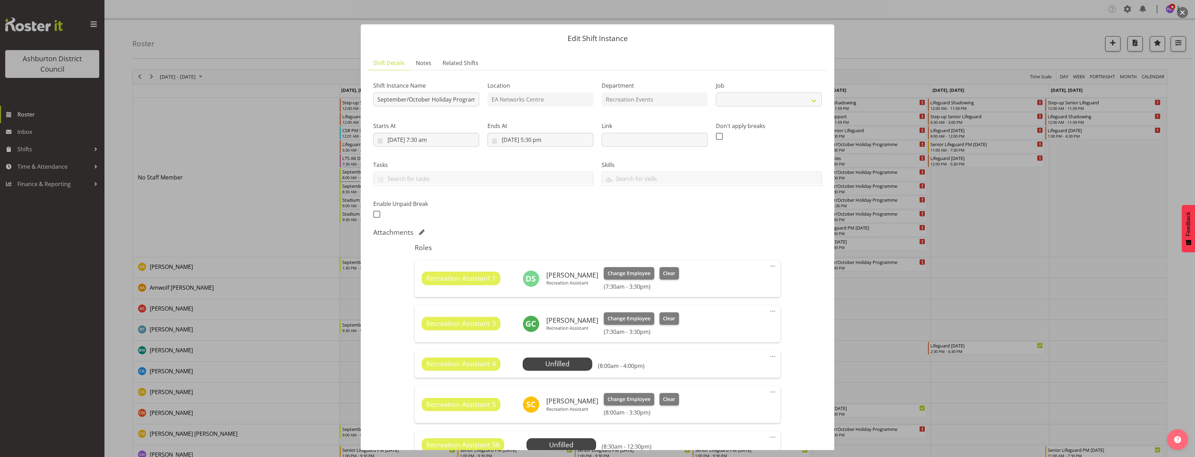
select select "4046"
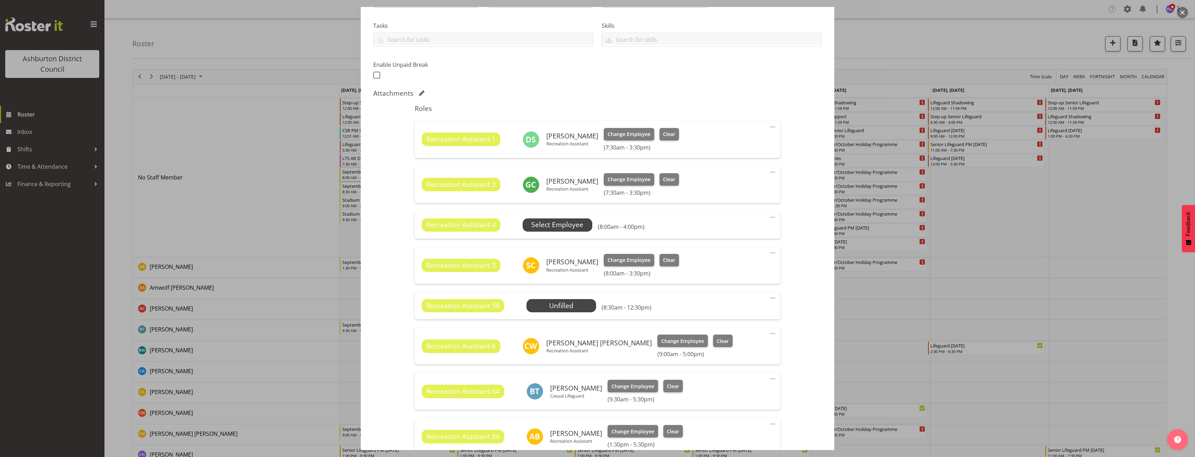
click at [555, 222] on span "Select Employee" at bounding box center [557, 225] width 52 height 10
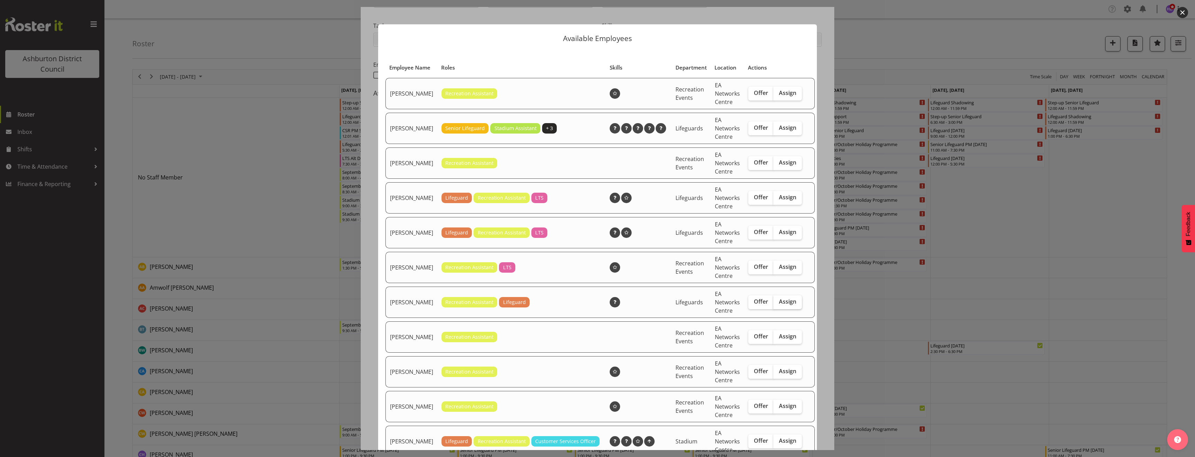
click at [779, 305] on span "Assign" at bounding box center [787, 301] width 17 height 7
click at [776, 304] on input "Assign" at bounding box center [775, 302] width 5 height 5
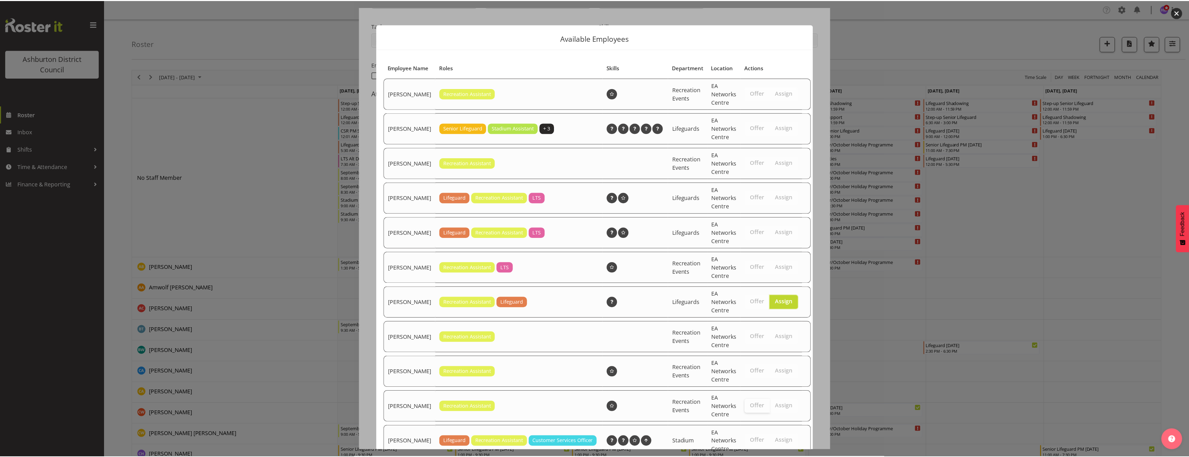
scroll to position [198, 0]
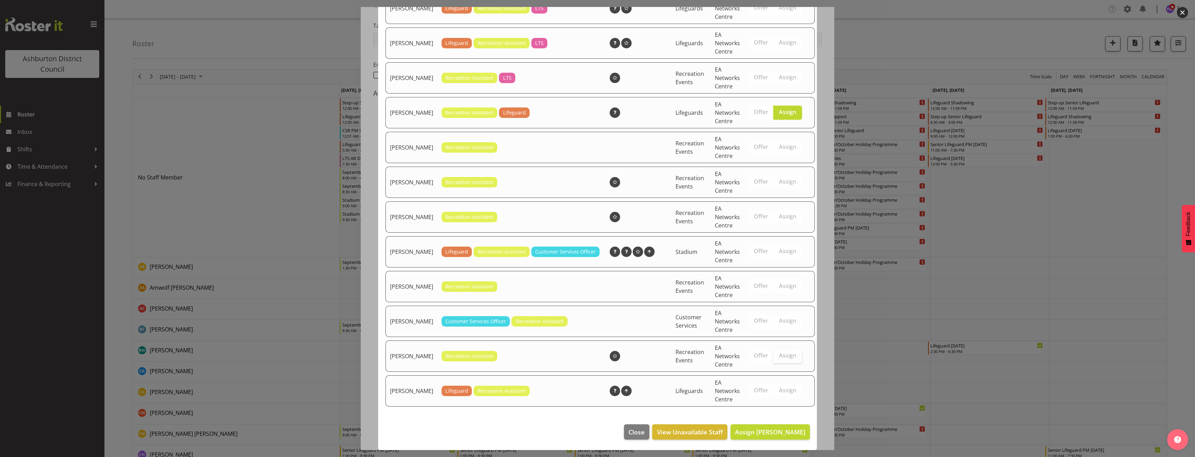
click at [779, 357] on span "Assign" at bounding box center [787, 355] width 17 height 7
click at [778, 120] on td "Offer Assign" at bounding box center [775, 112] width 62 height 31
click at [779, 113] on span "Assign" at bounding box center [787, 112] width 17 height 7
click at [778, 113] on input "Assign" at bounding box center [775, 112] width 5 height 5
checkbox input "false"
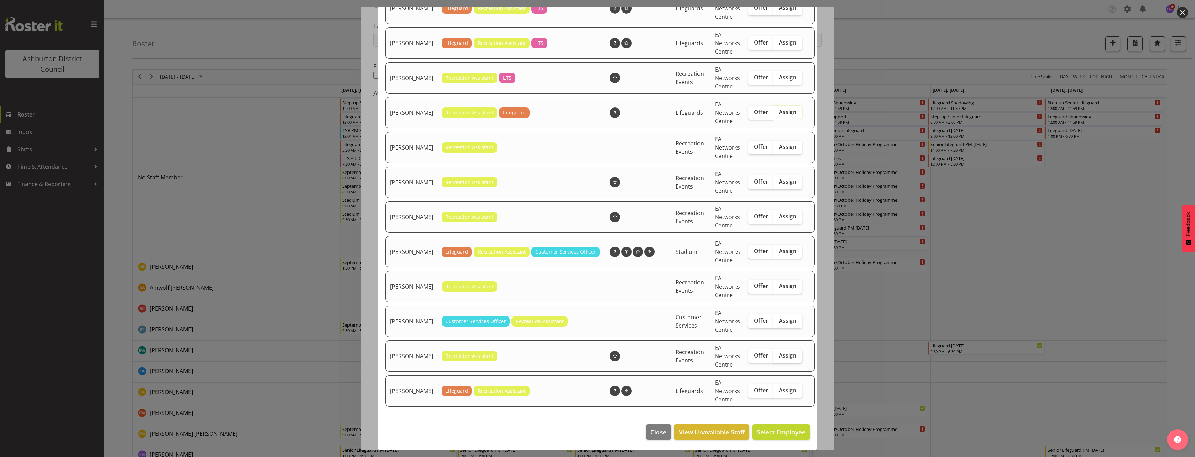
click at [781, 360] on label "Assign" at bounding box center [787, 356] width 29 height 14
click at [778, 358] on input "Assign" at bounding box center [775, 356] width 5 height 5
checkbox input "true"
click at [781, 436] on span "Assign [PERSON_NAME]" at bounding box center [770, 432] width 70 height 8
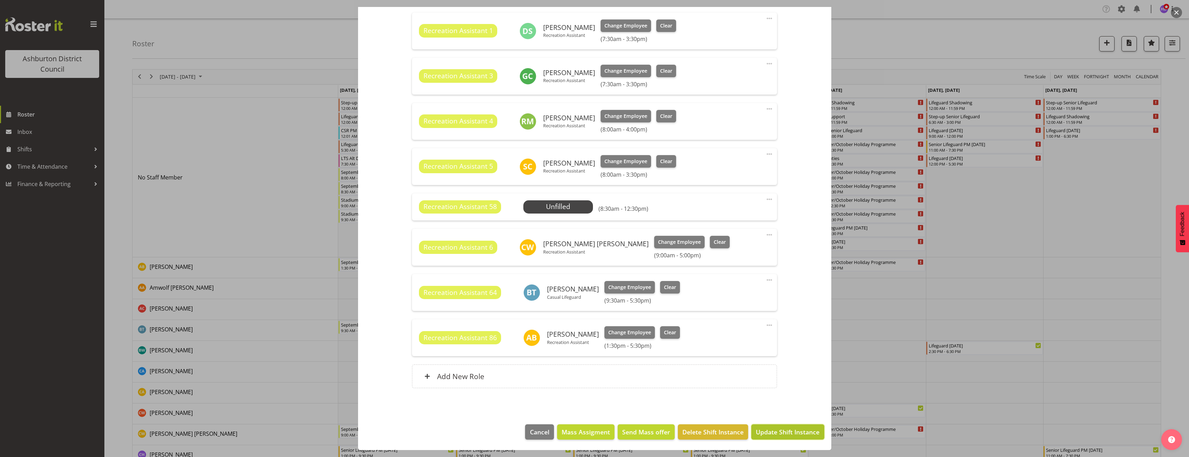
click at [781, 428] on span "Update Shift Instance" at bounding box center [788, 432] width 64 height 9
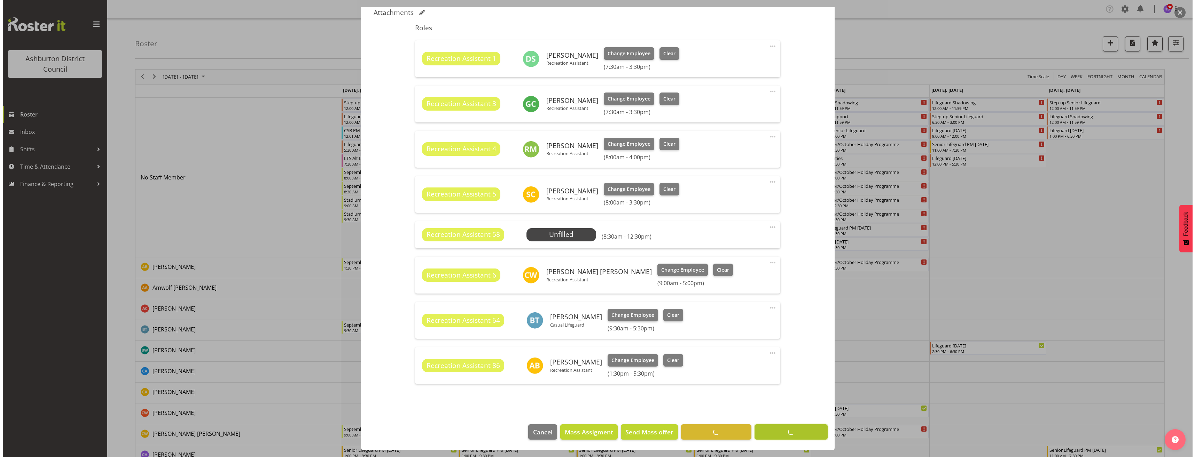
scroll to position [220, 0]
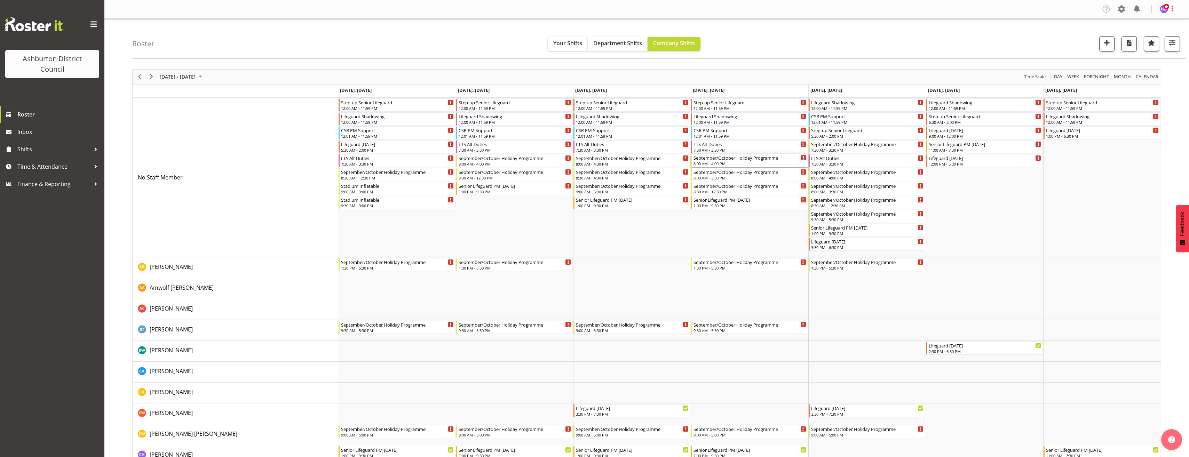
click at [726, 163] on div "8:00 AM - 4:00 PM" at bounding box center [750, 164] width 113 height 6
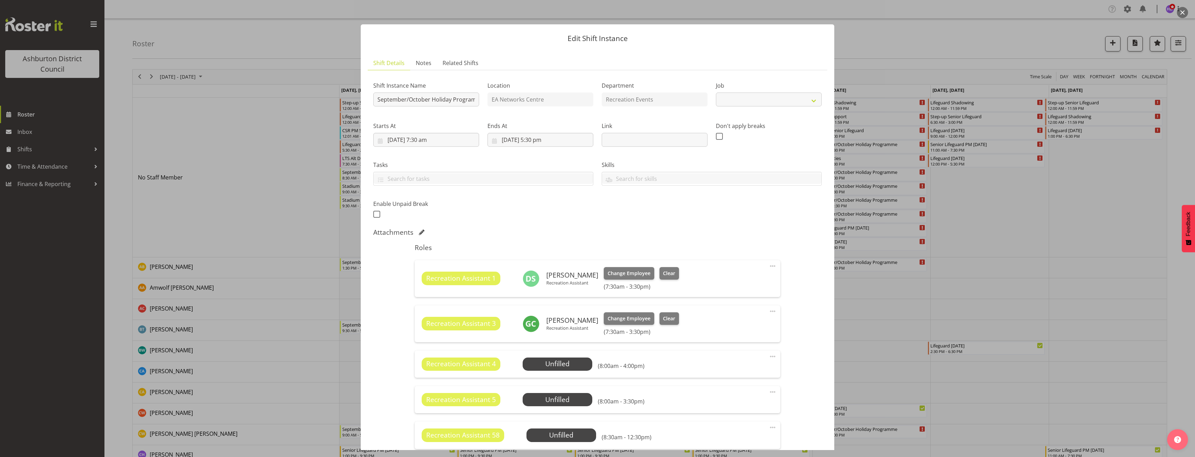
select select "4046"
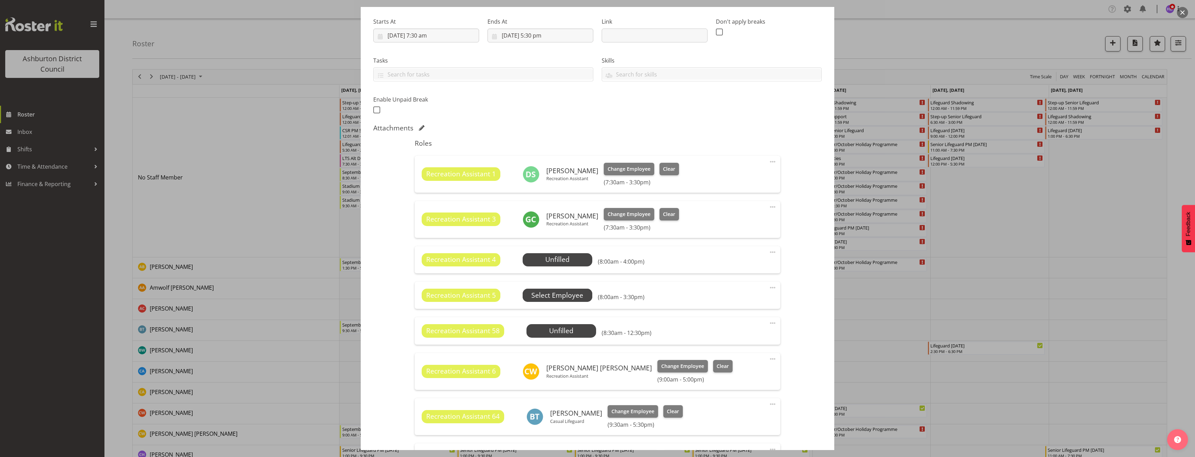
click at [0, 0] on span "Select Employee" at bounding box center [0, 0] width 0 height 0
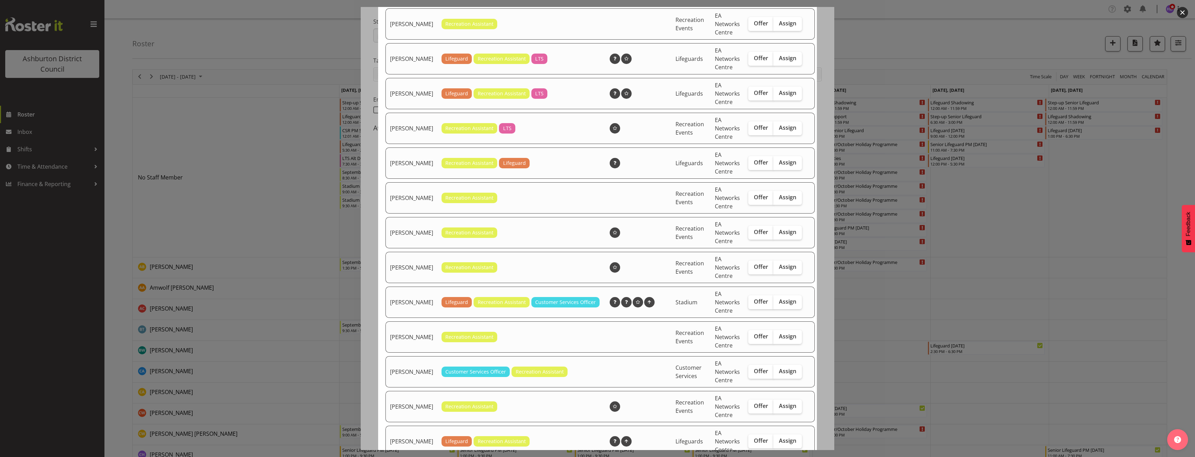
scroll to position [209, 0]
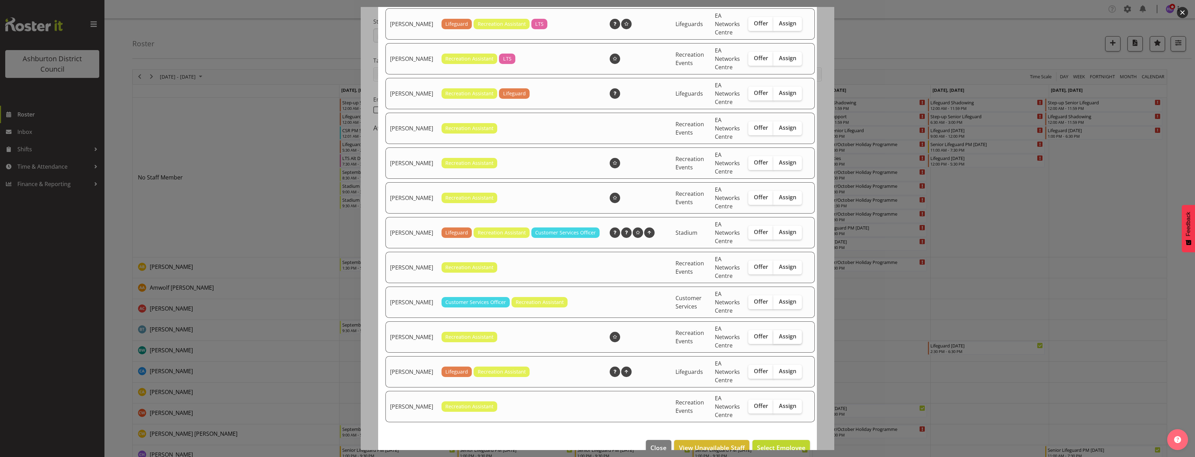
click at [784, 340] on span "Assign" at bounding box center [787, 336] width 17 height 7
click at [778, 339] on input "Assign" at bounding box center [775, 337] width 5 height 5
checkbox input "true"
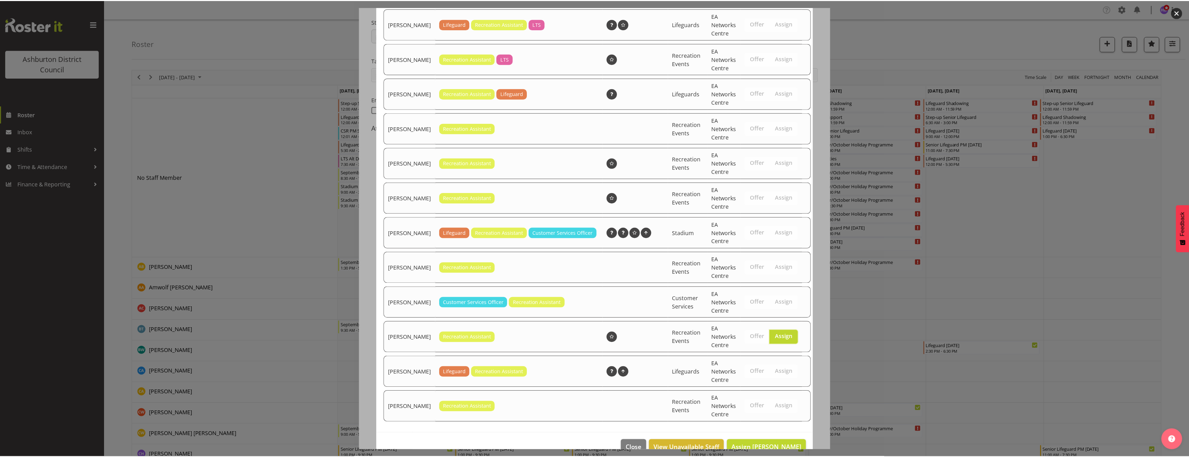
scroll to position [233, 0]
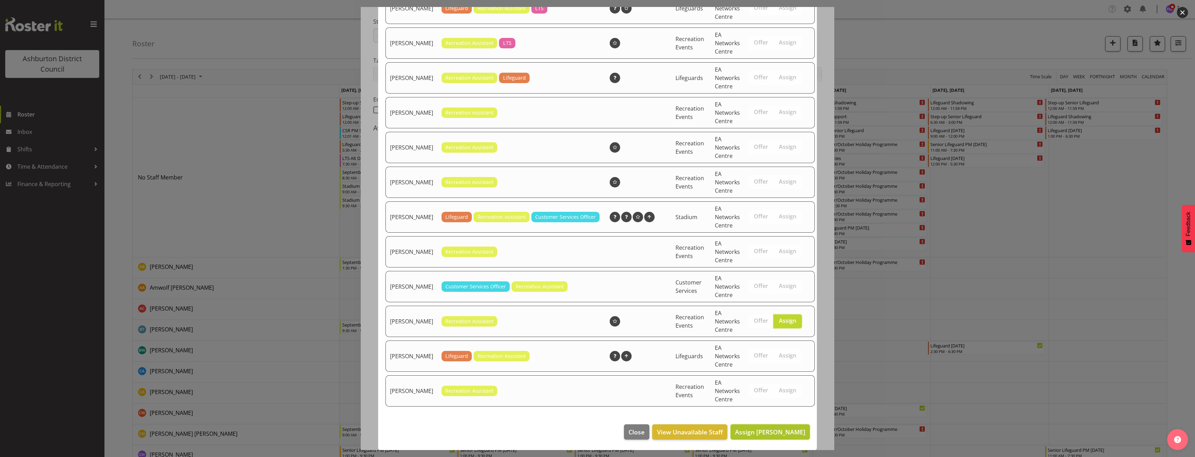
click at [786, 434] on span "Assign [PERSON_NAME]" at bounding box center [770, 432] width 70 height 8
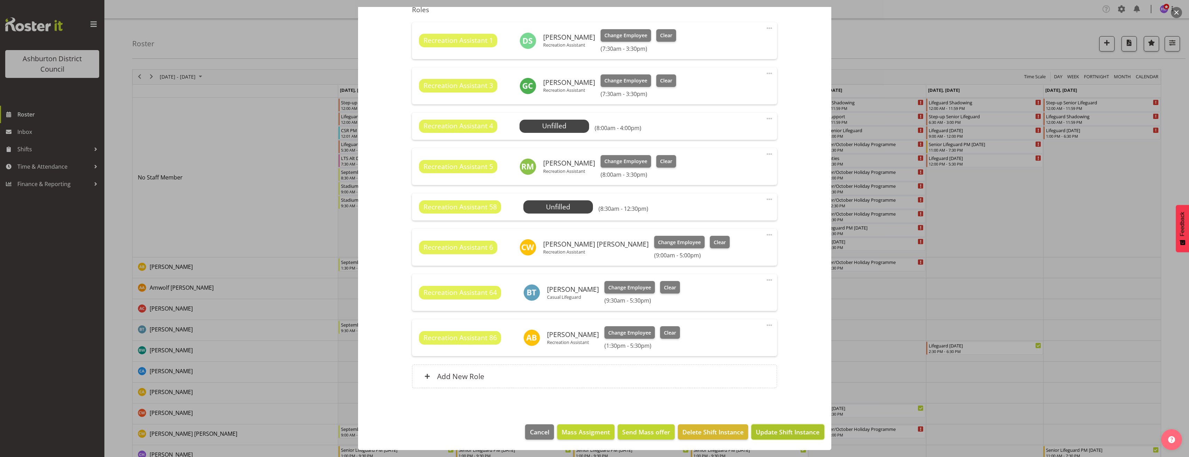
click at [792, 431] on span "Update Shift Instance" at bounding box center [788, 432] width 64 height 9
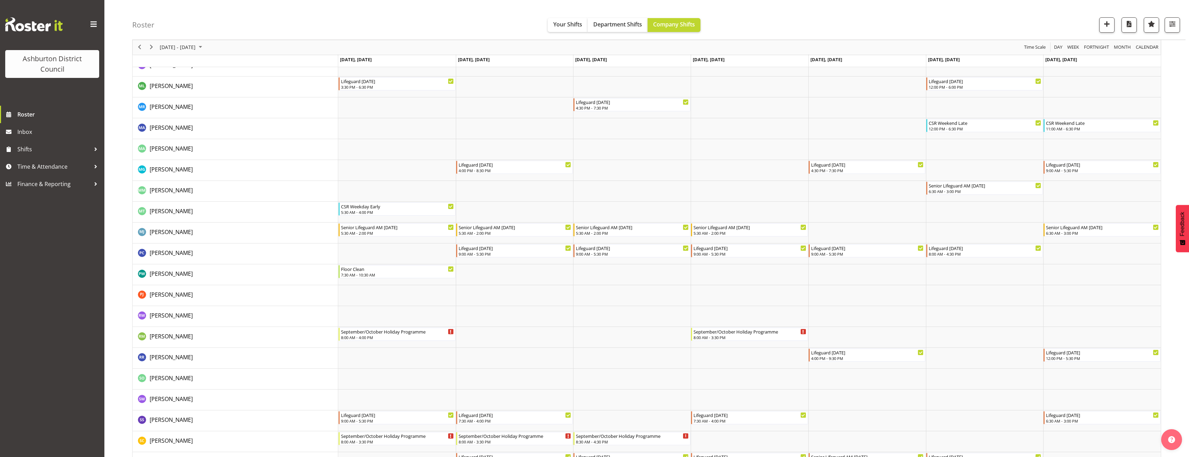
scroll to position [1149, 0]
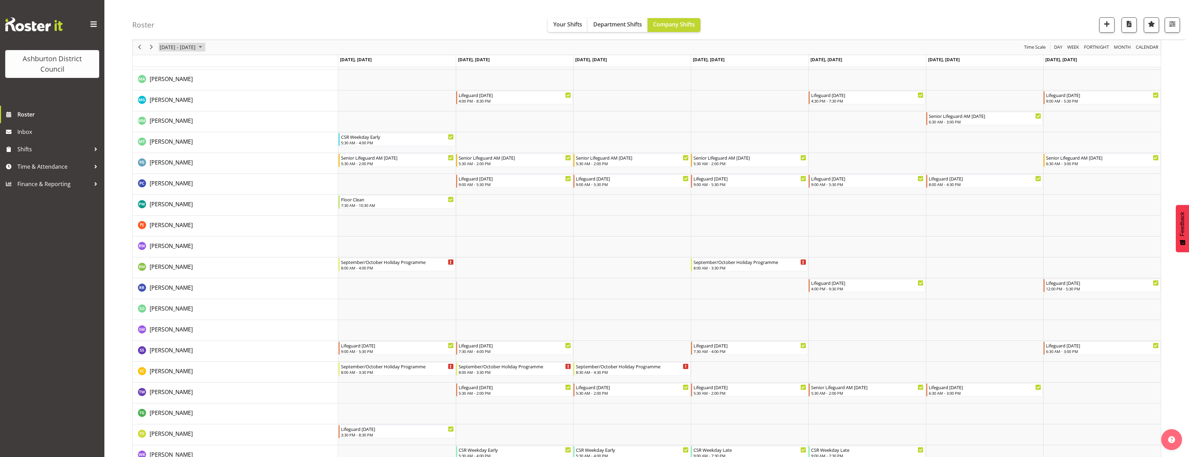
click at [190, 47] on span "[DATE] - [DATE]" at bounding box center [177, 47] width 37 height 9
click at [230, 153] on button "[DATE]" at bounding box center [227, 151] width 24 height 10
